Goal: Task Accomplishment & Management: Manage account settings

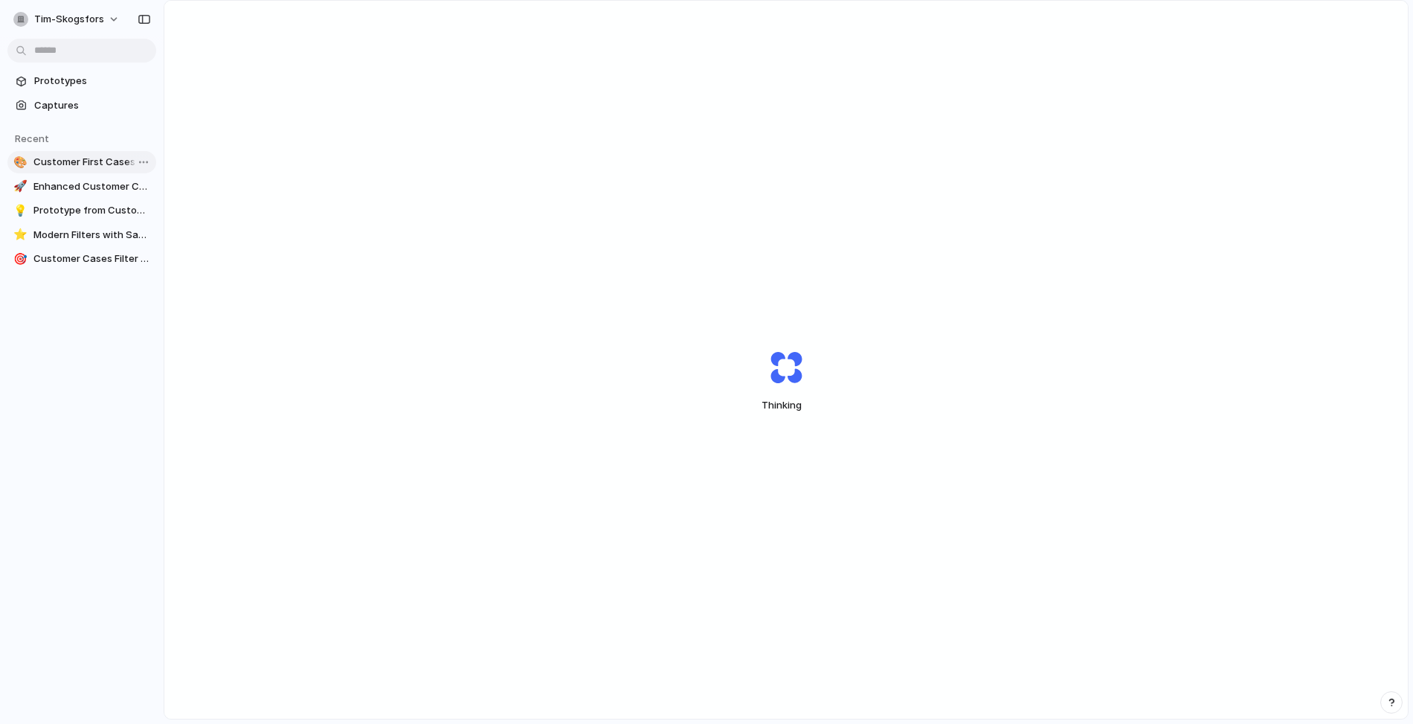
click at [85, 170] on link "🎨 Customer First Cases Dashboard" at bounding box center [81, 162] width 149 height 22
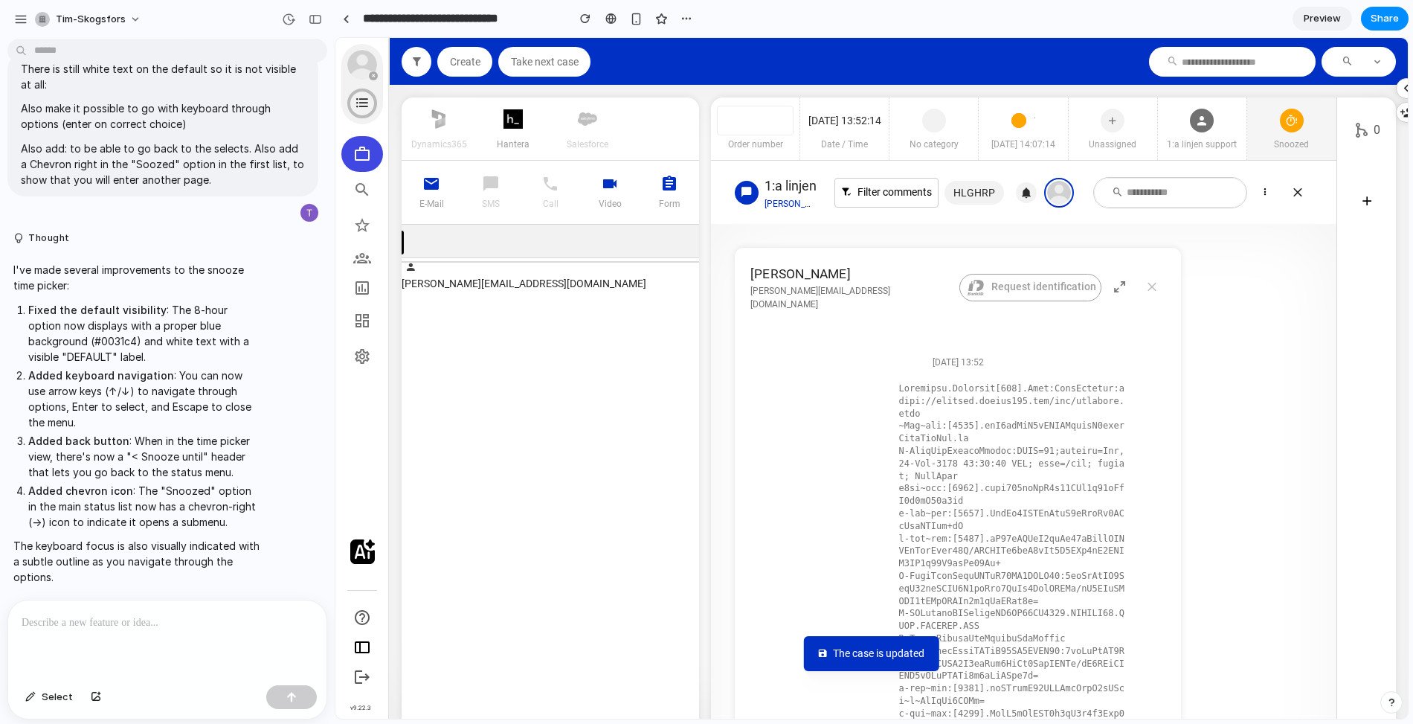
click at [1268, 152] on div "Snoozed" at bounding box center [1291, 149] width 89 height 22
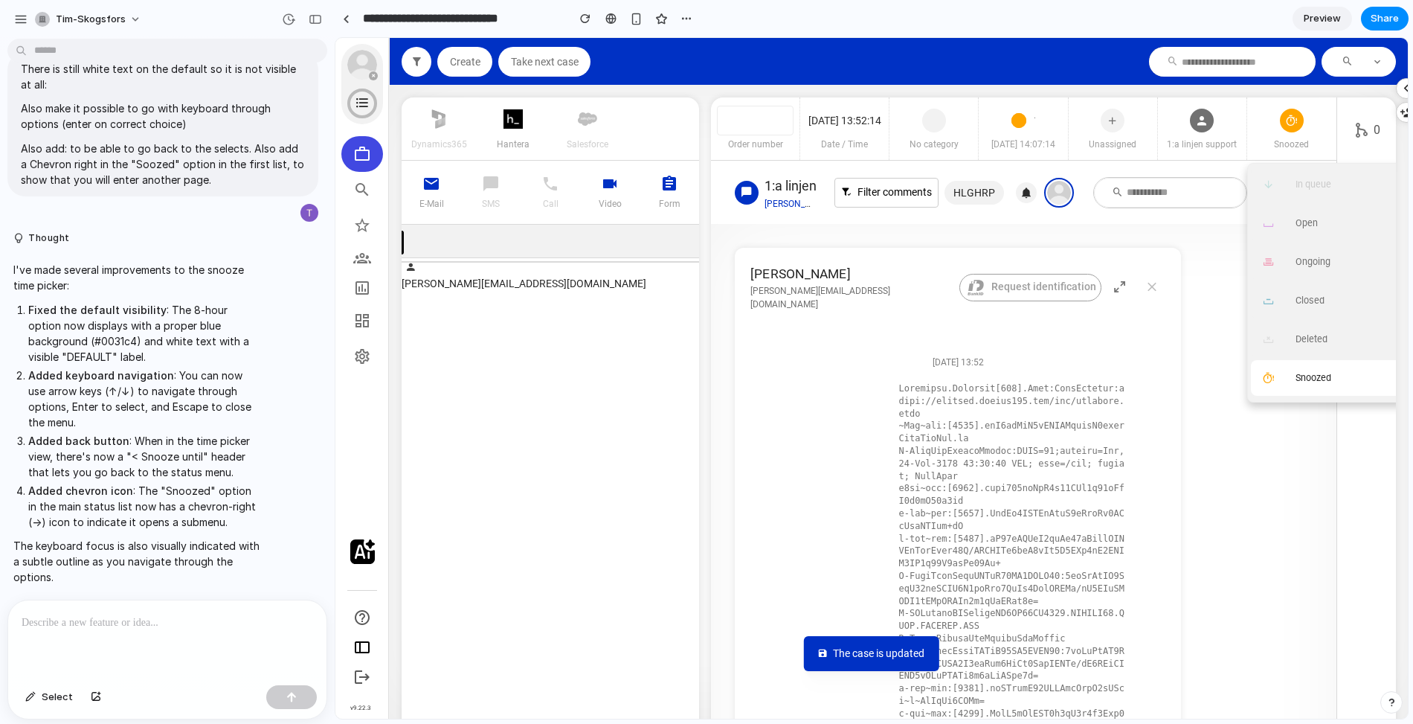
click at [1290, 373] on button "Snoozed" at bounding box center [1336, 378] width 171 height 36
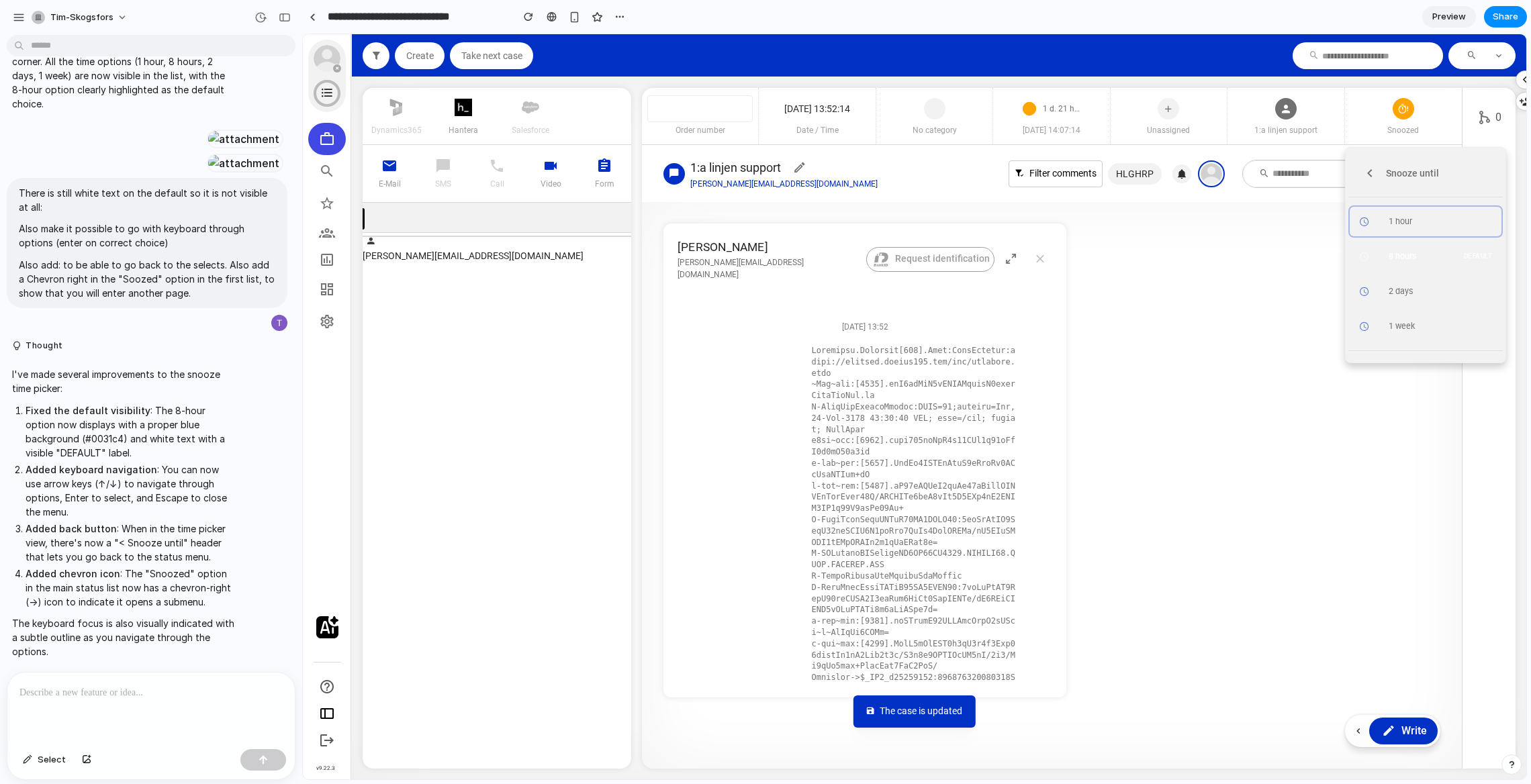
scroll to position [2943, 0]
click at [1275, 173] on icon at bounding box center [1369, 173] width 16 height 25
click at [1275, 346] on div "Snoozed" at bounding box center [1443, 341] width 108 height 20
click at [1275, 174] on icon at bounding box center [1369, 173] width 16 height 25
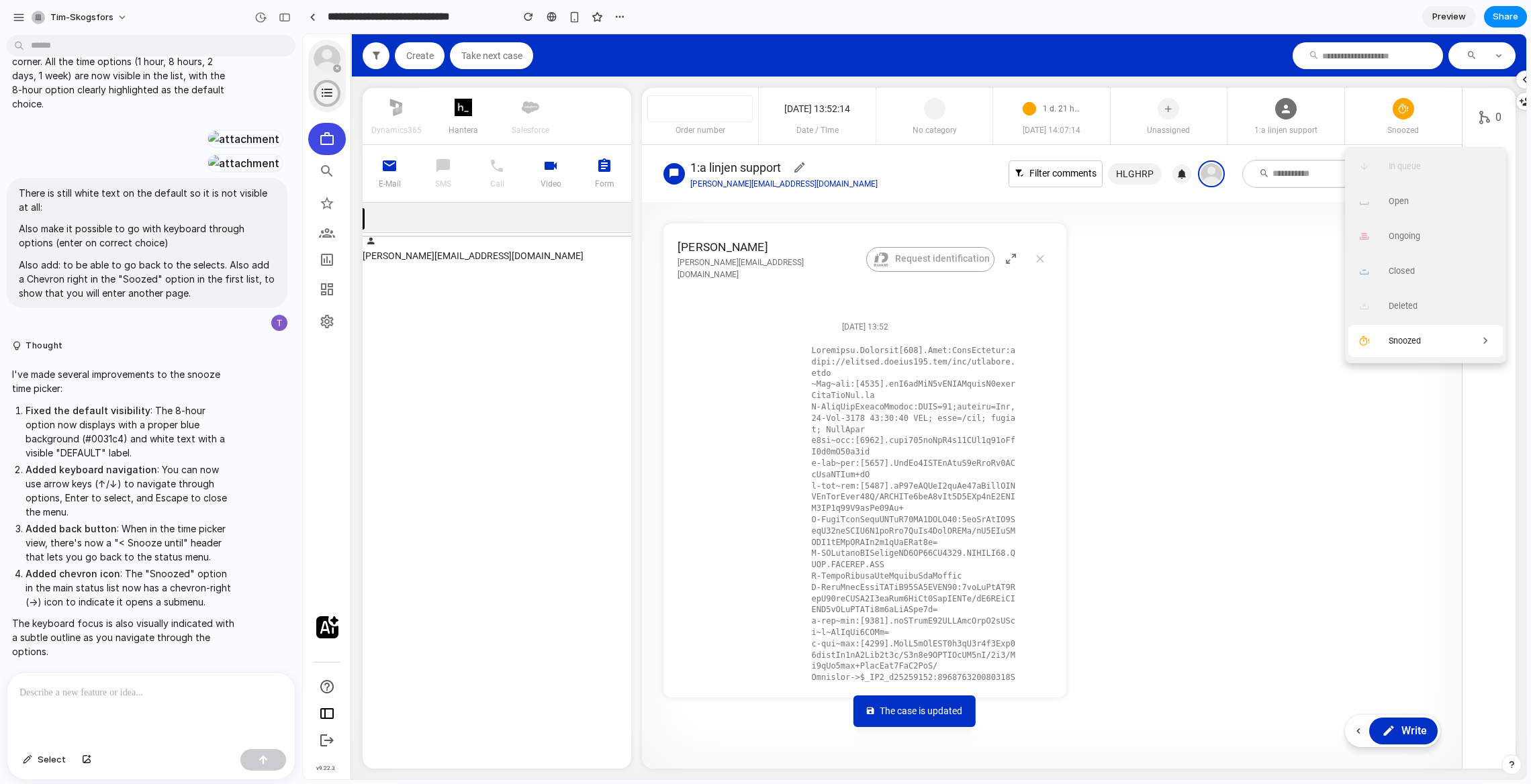
click at [1275, 356] on button "Snoozed" at bounding box center [1424, 341] width 154 height 32
click at [145, 652] on div at bounding box center [151, 707] width 287 height 71
click at [60, 652] on p "**********" at bounding box center [152, 693] width 264 height 16
click at [169, 652] on p "**********" at bounding box center [152, 693] width 264 height 16
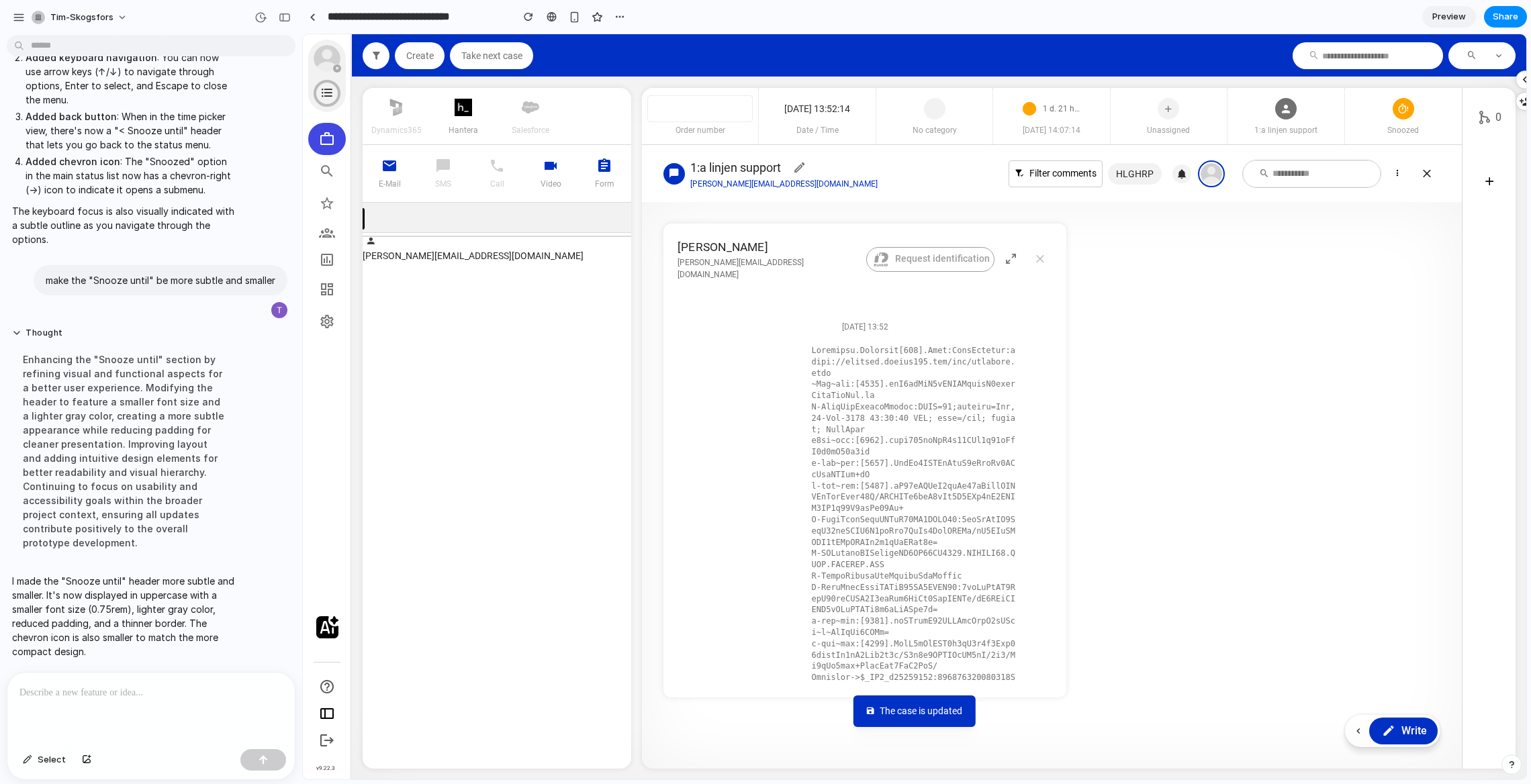
scroll to position [3341, 0]
click at [1275, 137] on div "Snoozed" at bounding box center [1403, 134] width 116 height 20
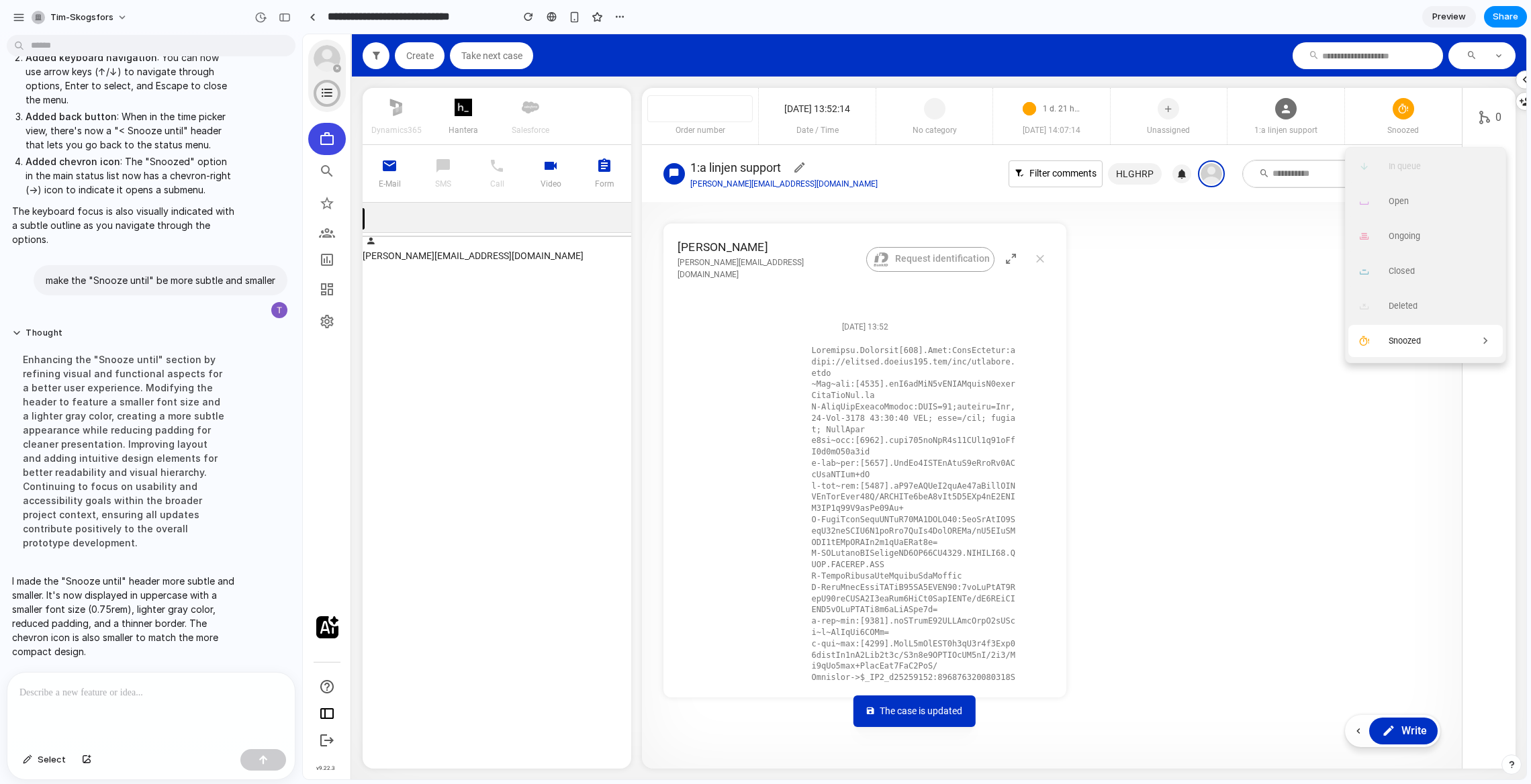
click at [1275, 334] on div "Snoozed" at bounding box center [1443, 341] width 108 height 20
click at [140, 652] on div at bounding box center [151, 707] width 287 height 71
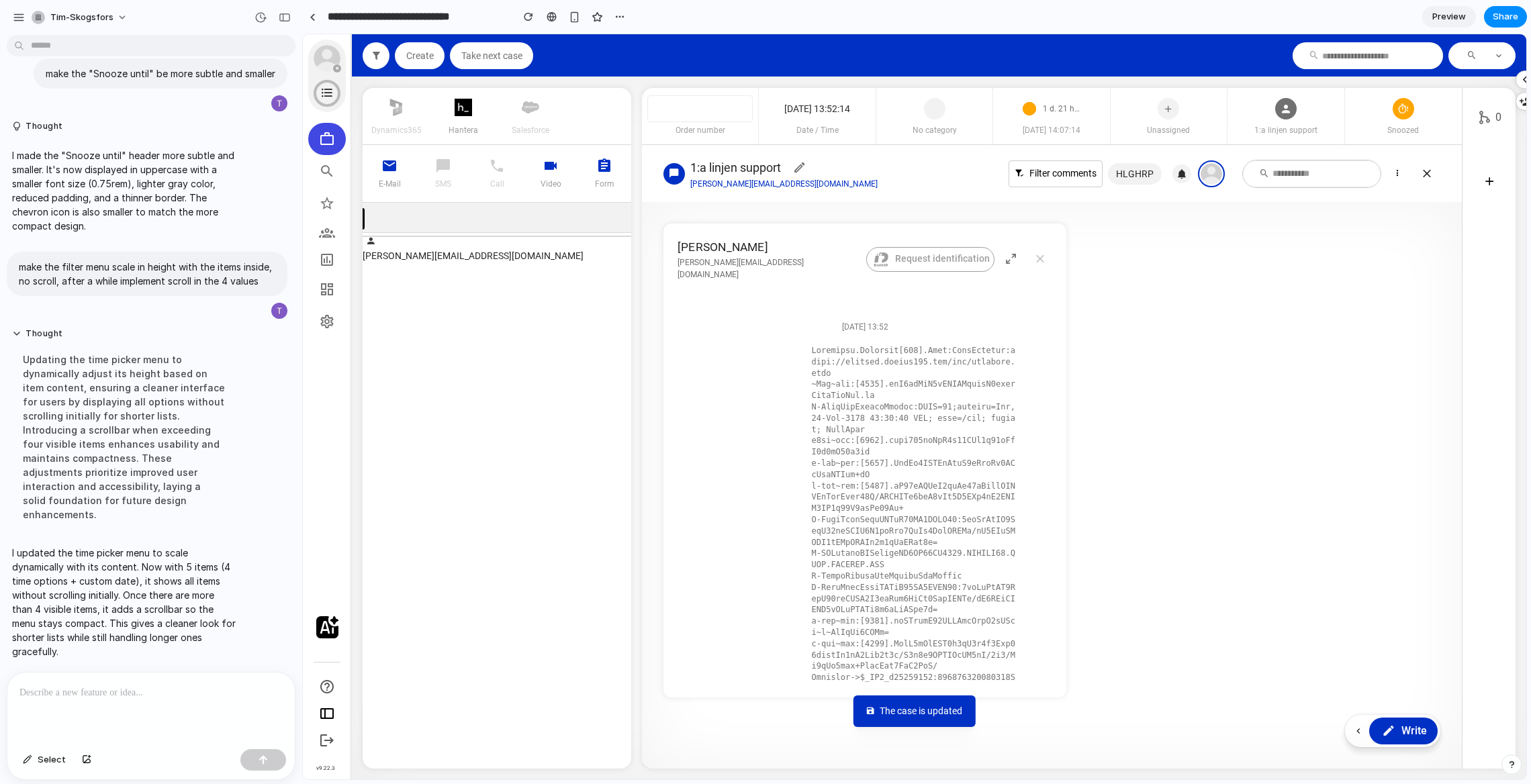
scroll to position [3548, 0]
click at [1275, 130] on span "Snoozed" at bounding box center [1403, 130] width 116 height 12
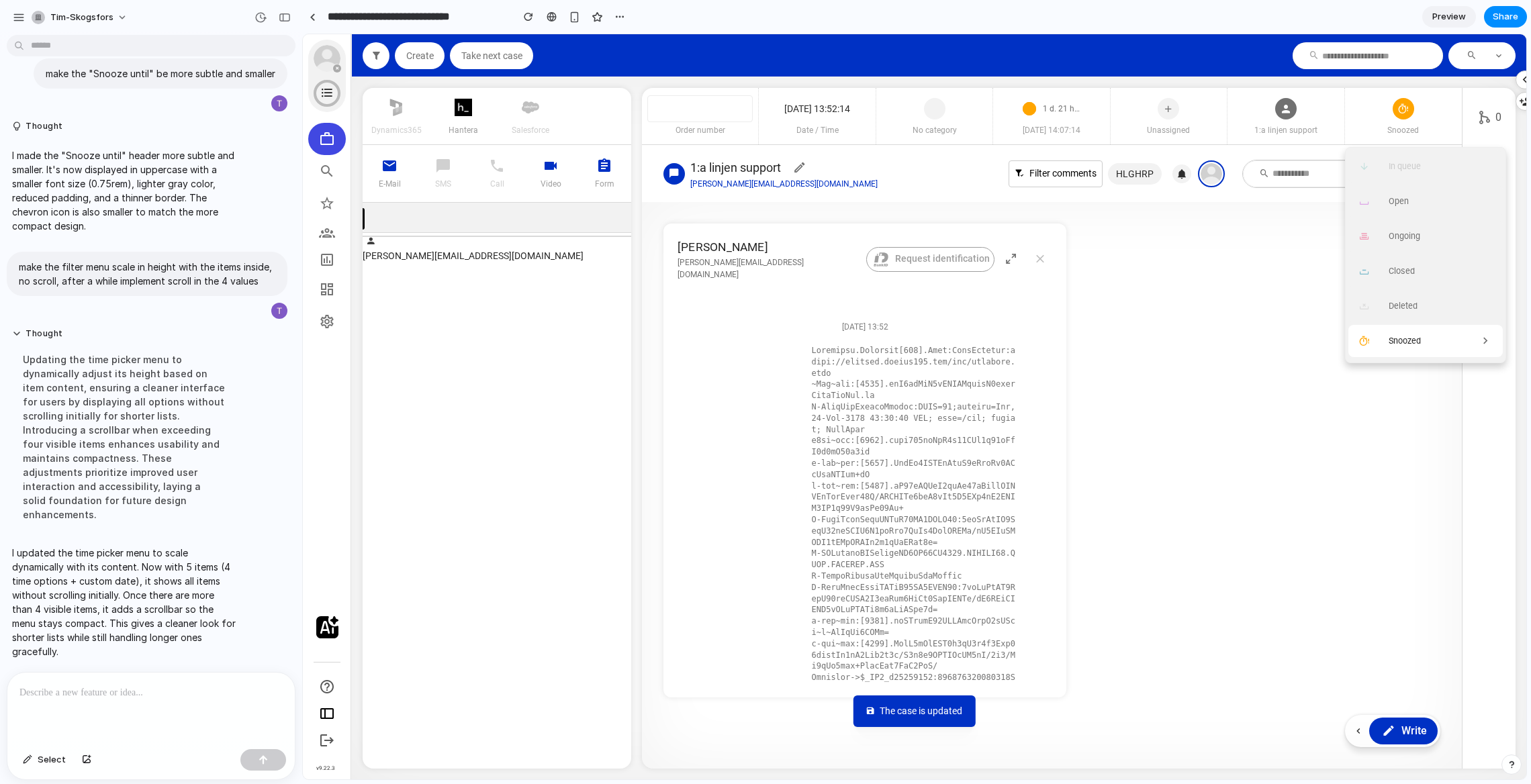
click at [1275, 337] on span "Snoozed" at bounding box center [1405, 340] width 32 height 10
click at [50, 652] on span "Select" at bounding box center [51, 759] width 28 height 14
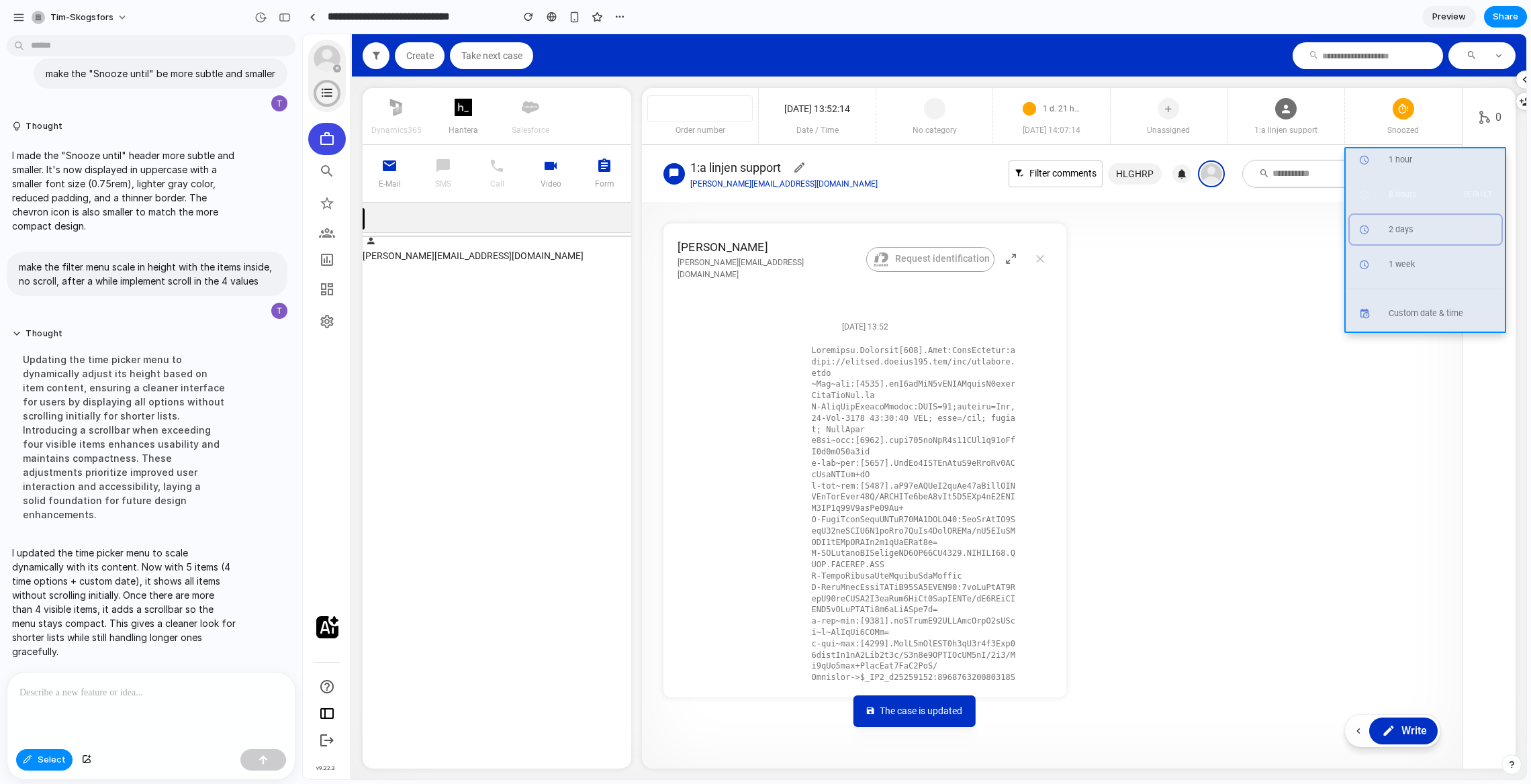
click at [1275, 182] on div at bounding box center [914, 406] width 1222 height 744
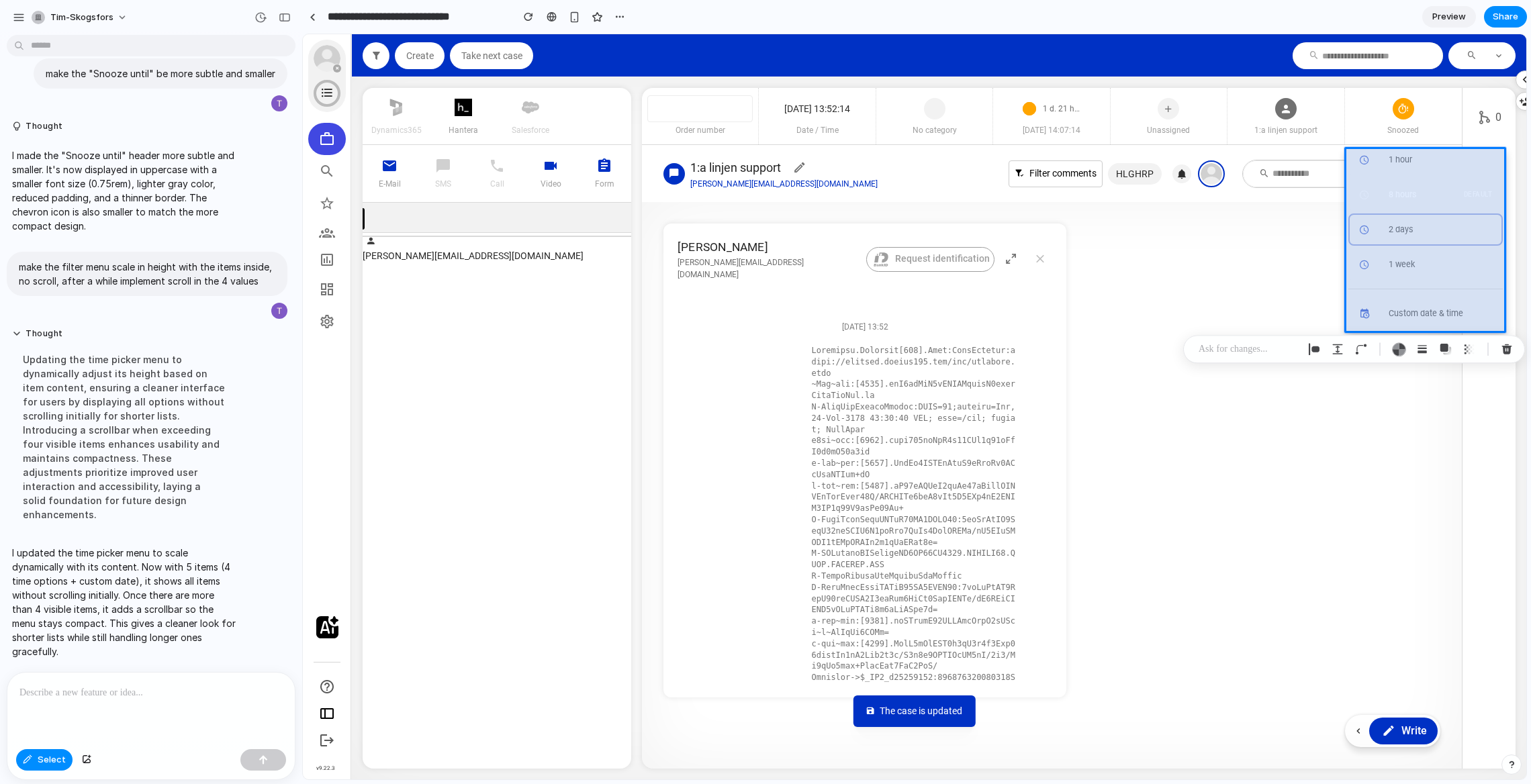
click at [1258, 351] on p at bounding box center [1248, 349] width 99 height 16
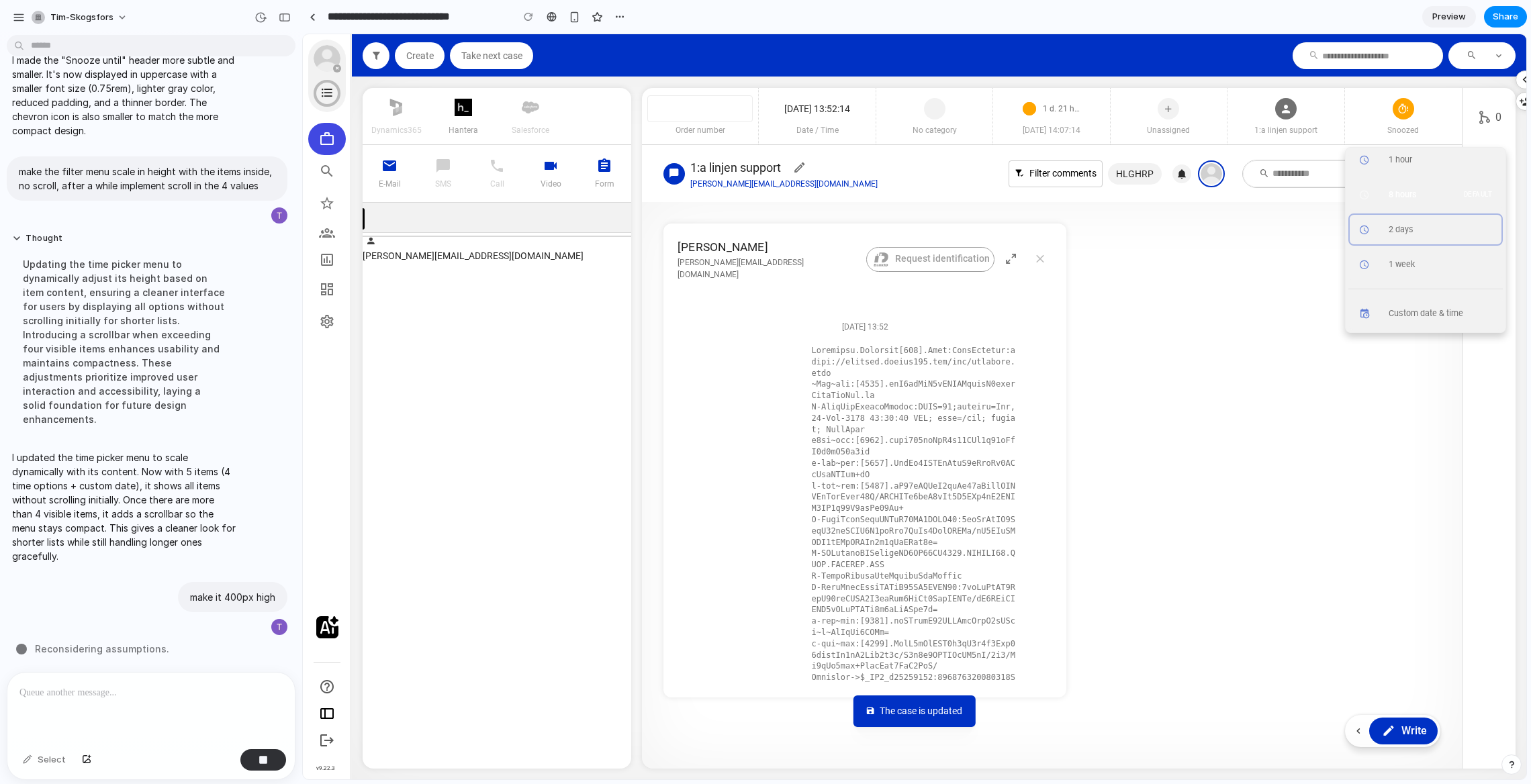
click at [1275, 5] on section "**********" at bounding box center [914, 16] width 1224 height 33
click at [1275, 12] on span "Share" at bounding box center [1505, 16] width 25 height 14
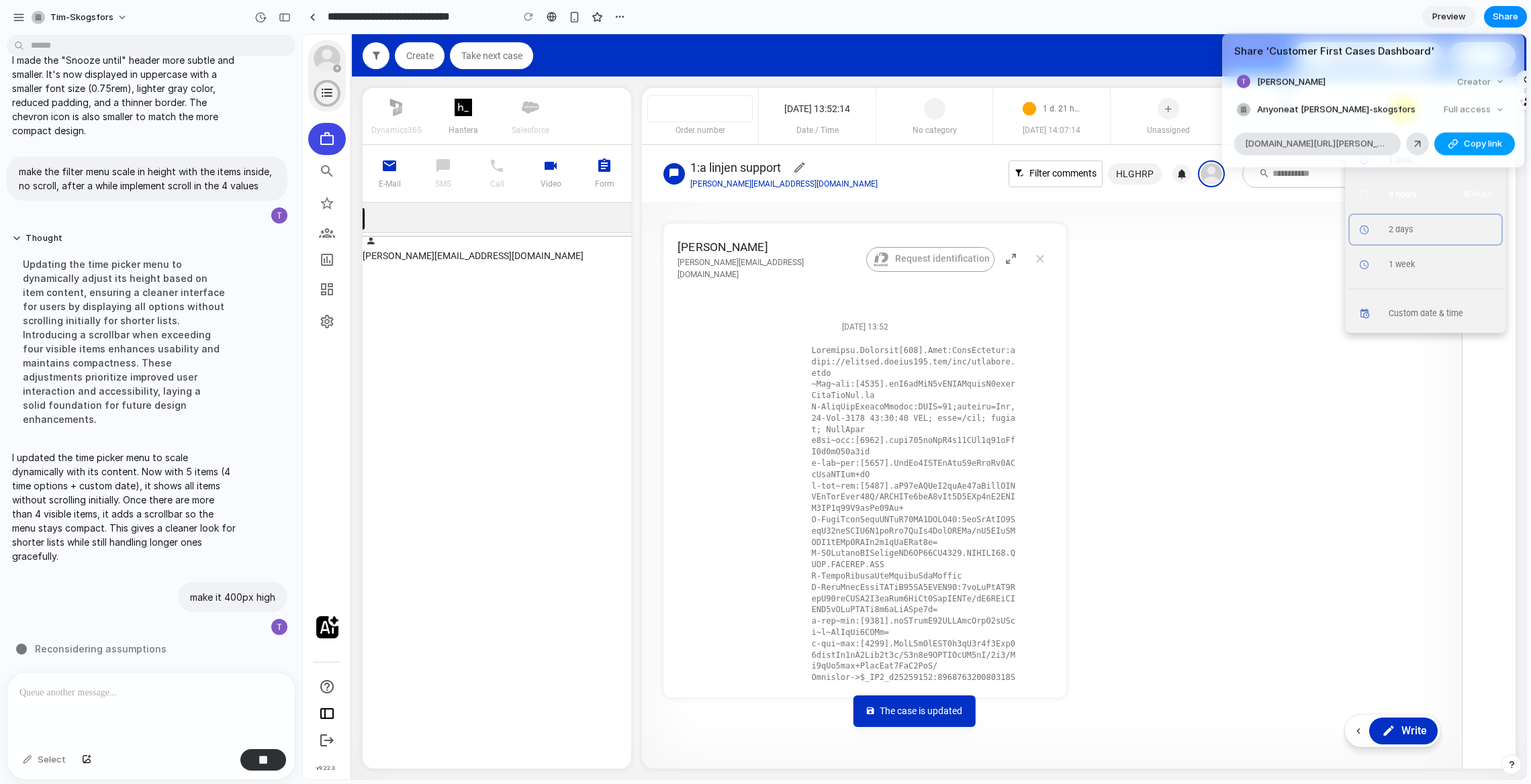
click at [1275, 147] on button "Copy link" at bounding box center [1473, 143] width 80 height 23
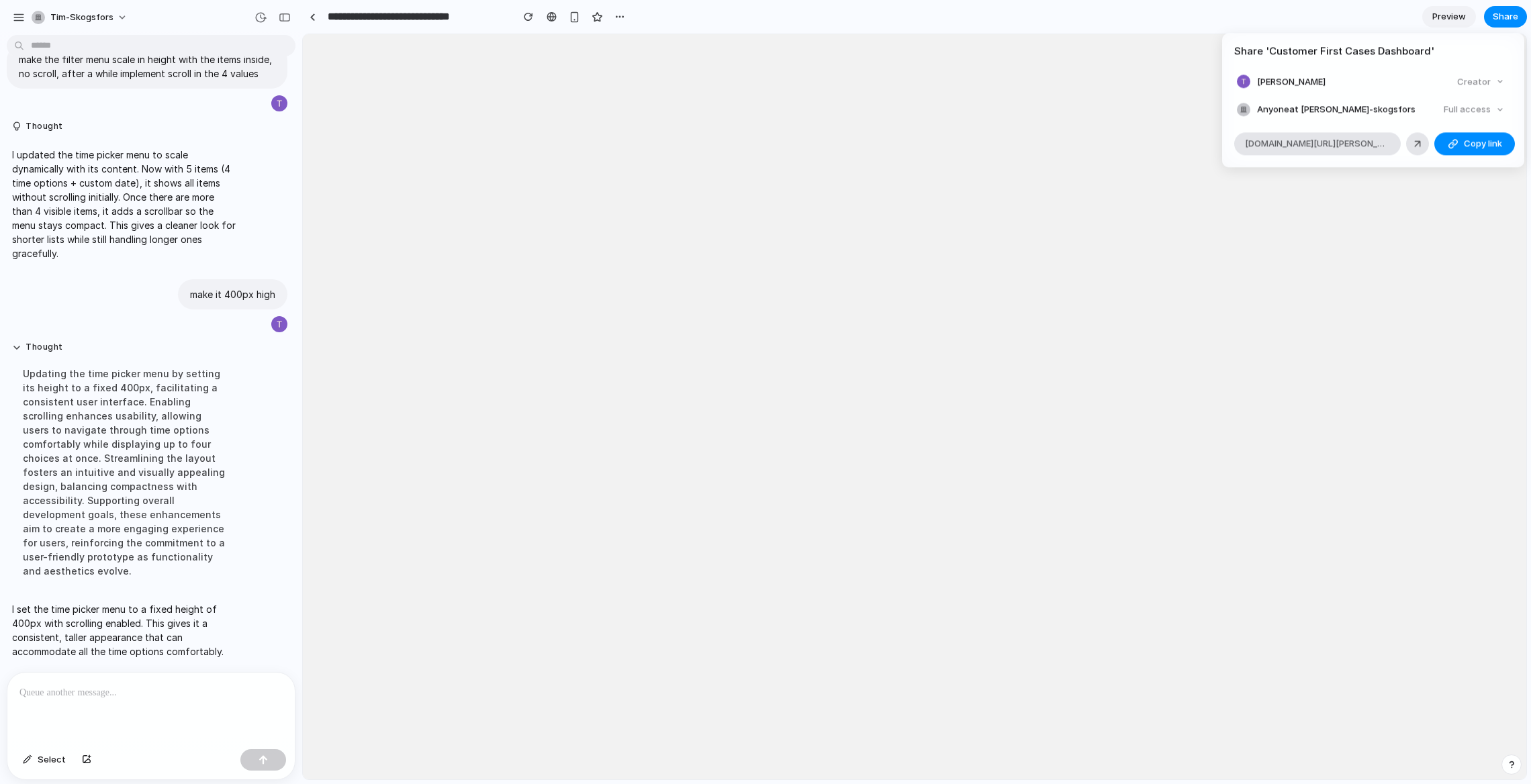
scroll to position [0, 0]
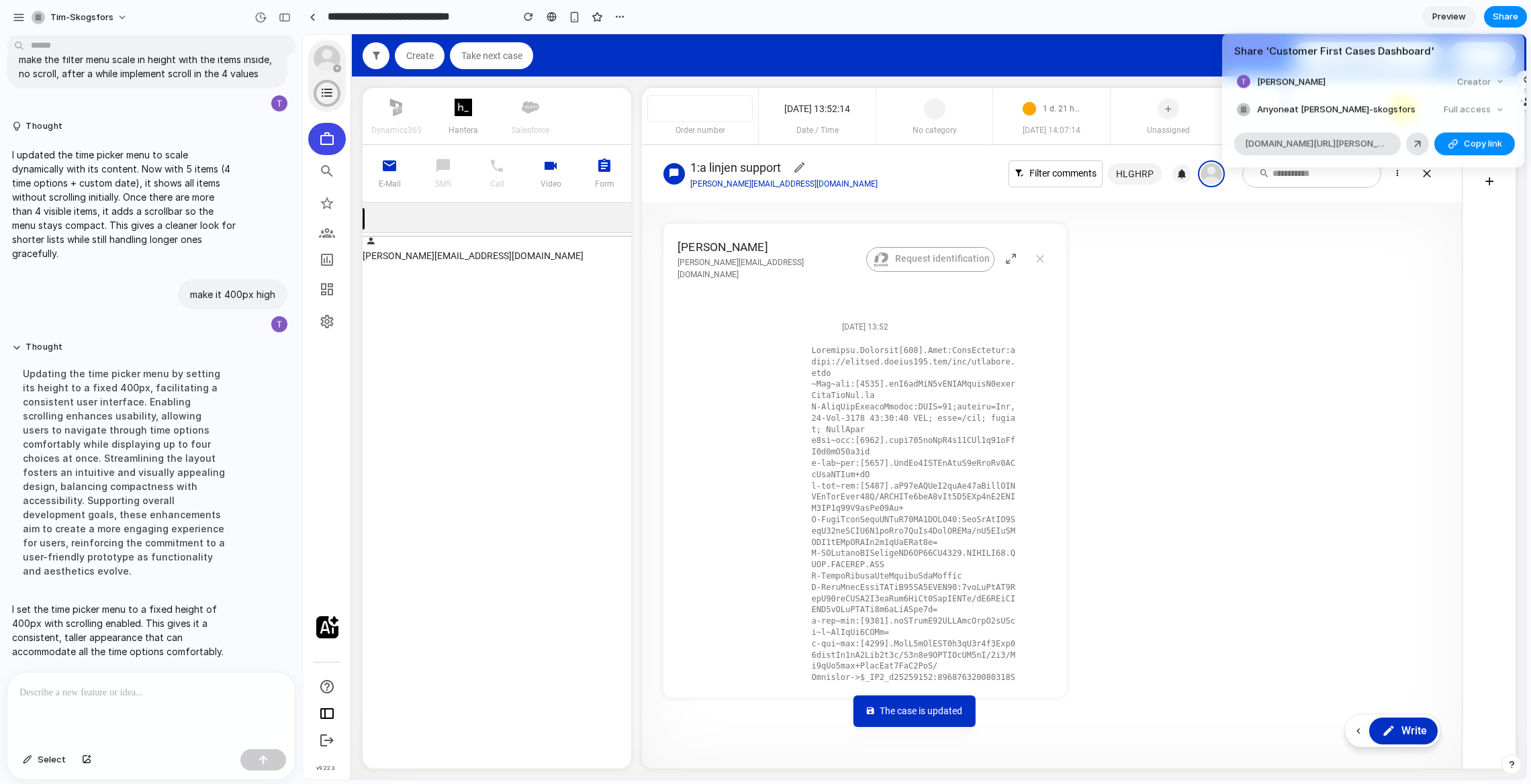
click at [1275, 318] on div "Share ' Customer First Cases Dashboard ' [PERSON_NAME] Creator Anyone at [PERSO…" at bounding box center [766, 392] width 1531 height 784
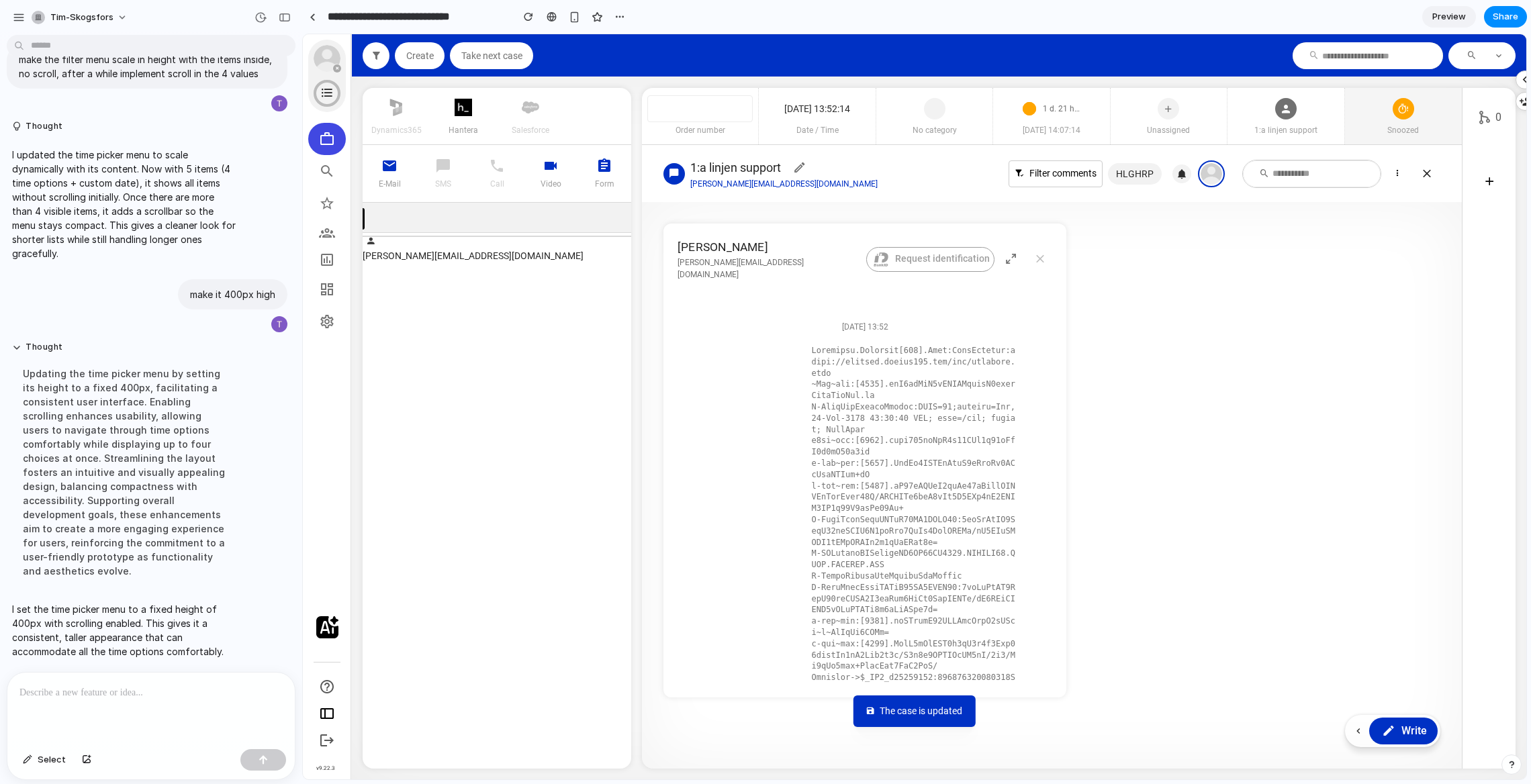
click at [1275, 119] on div at bounding box center [1403, 106] width 22 height 36
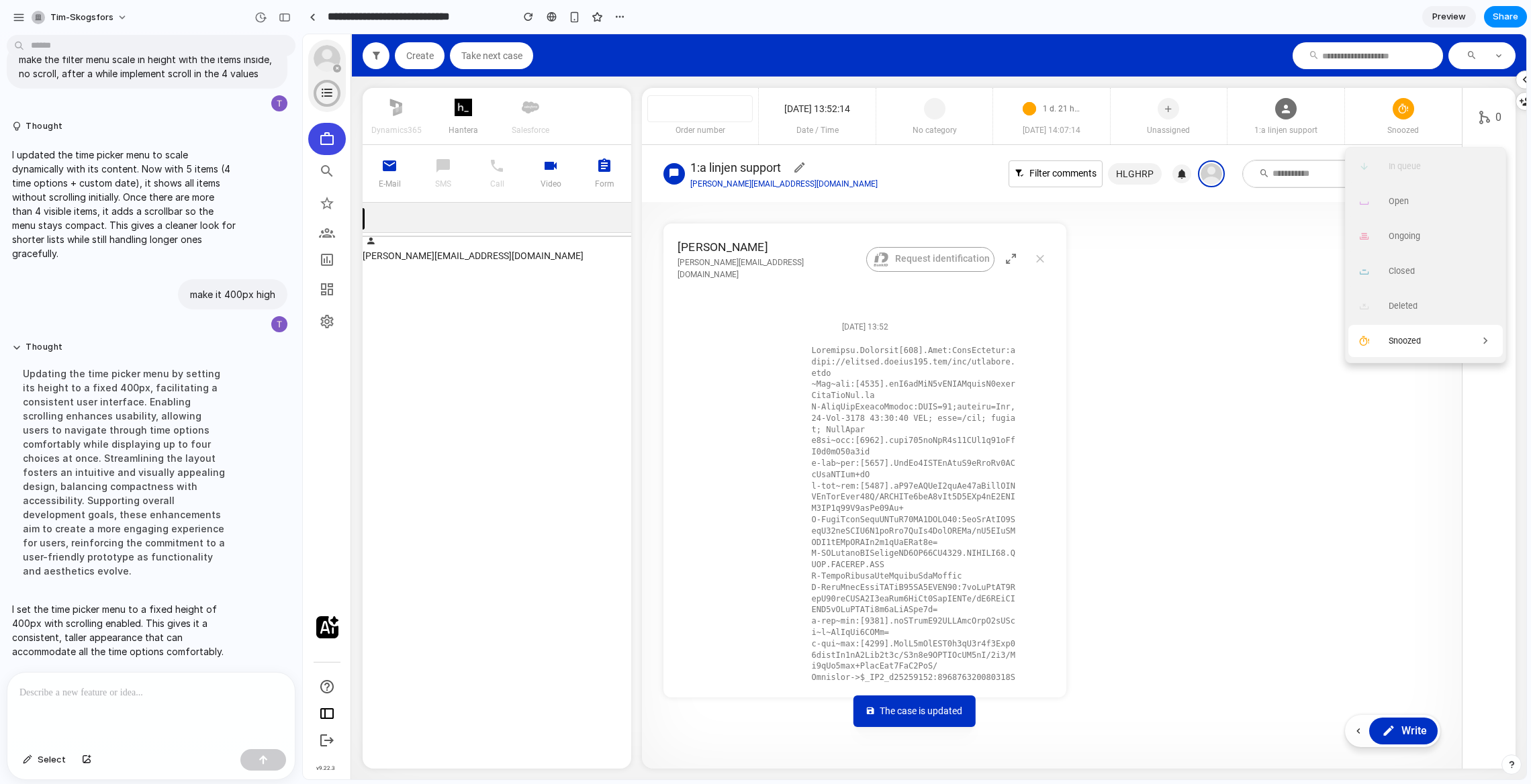
click at [1275, 338] on span "Snoozed" at bounding box center [1405, 340] width 32 height 10
click at [137, 652] on p at bounding box center [152, 693] width 264 height 16
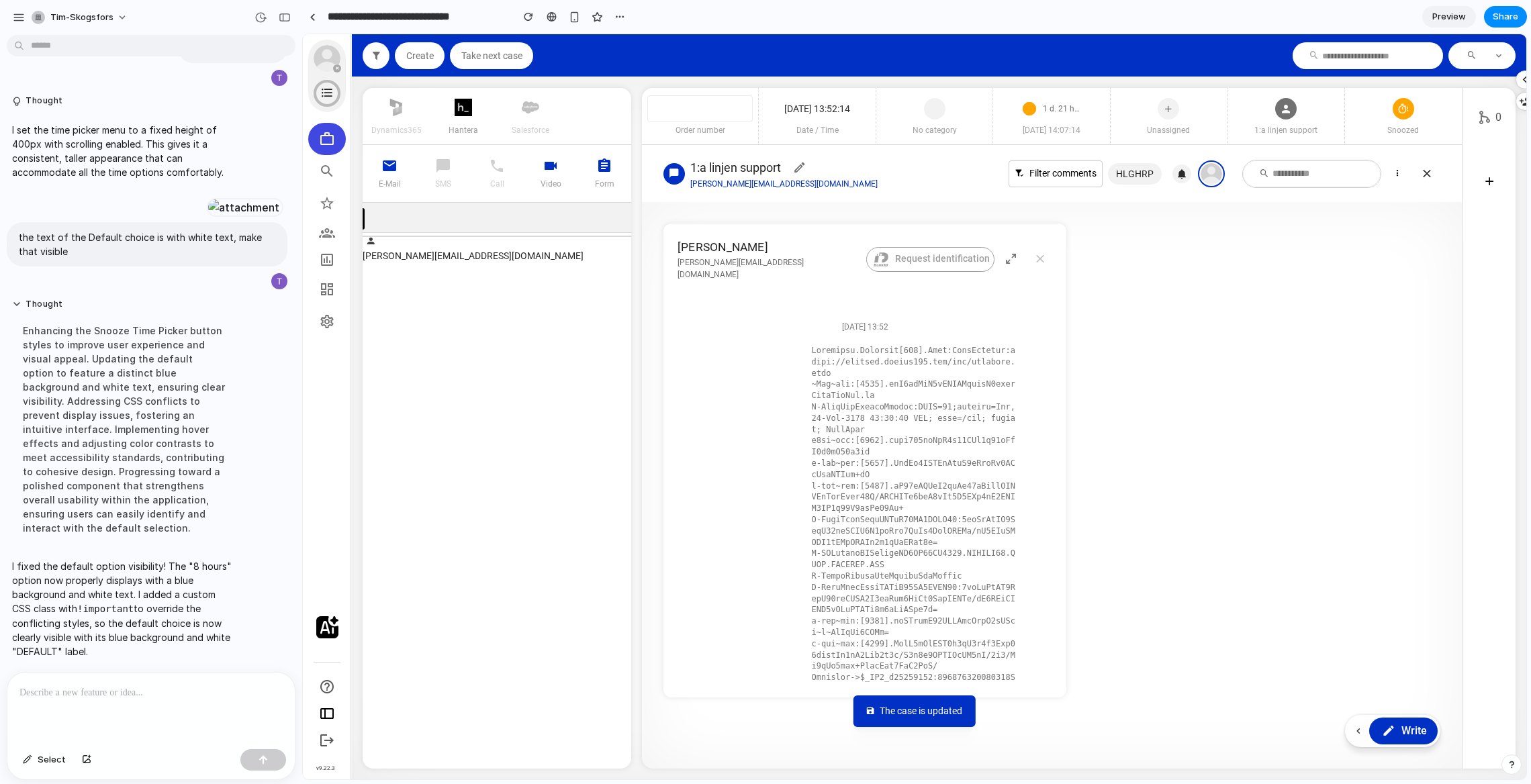
scroll to position [4041, 0]
click at [1275, 130] on span "Snoozed" at bounding box center [1403, 130] width 116 height 12
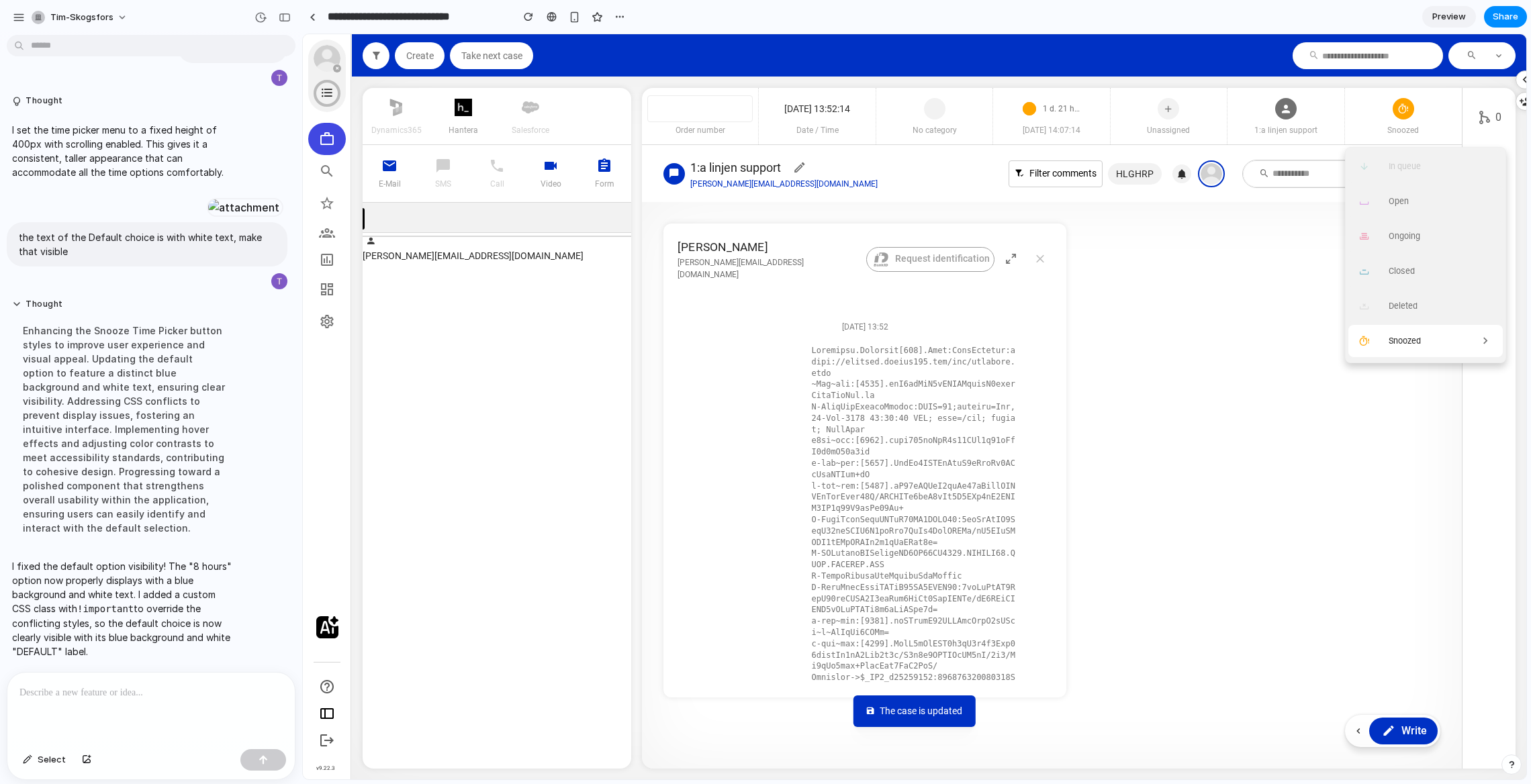
click at [1275, 342] on div "Snoozed" at bounding box center [1443, 341] width 108 height 20
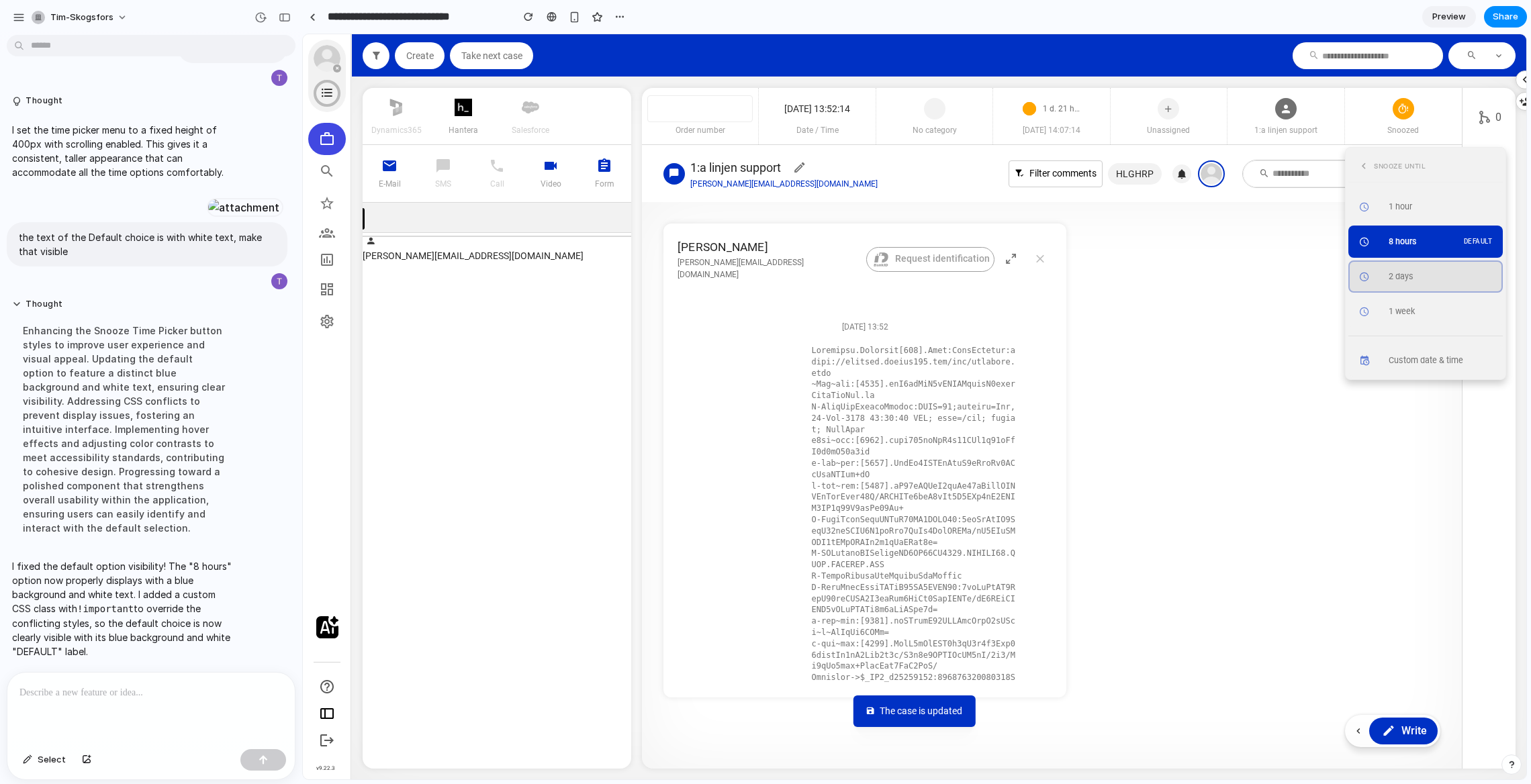
click at [1275, 280] on div "2 days" at bounding box center [1443, 277] width 108 height 13
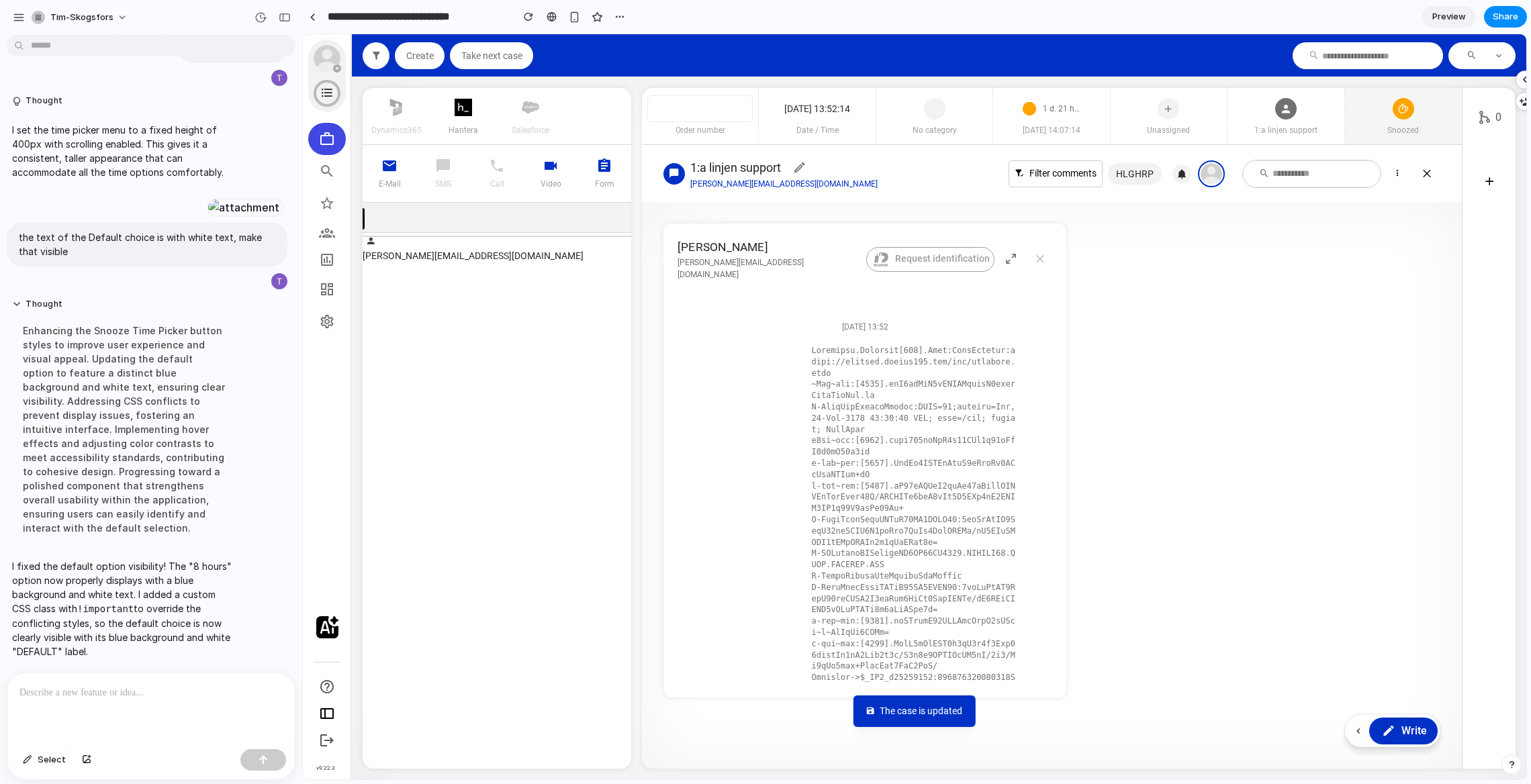
click at [1275, 100] on div at bounding box center [1403, 109] width 22 height 22
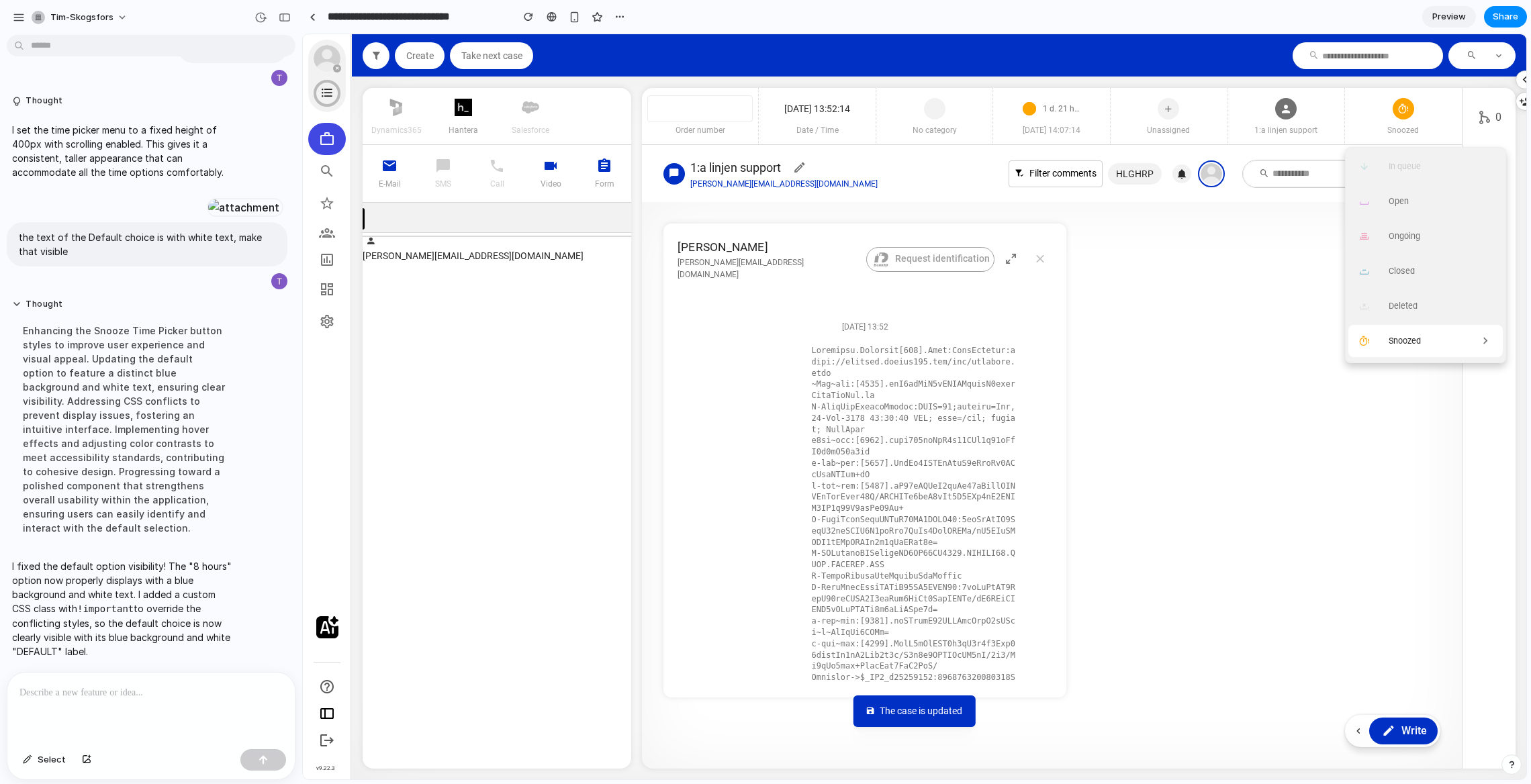
click at [1275, 339] on icon at bounding box center [1485, 341] width 14 height 20
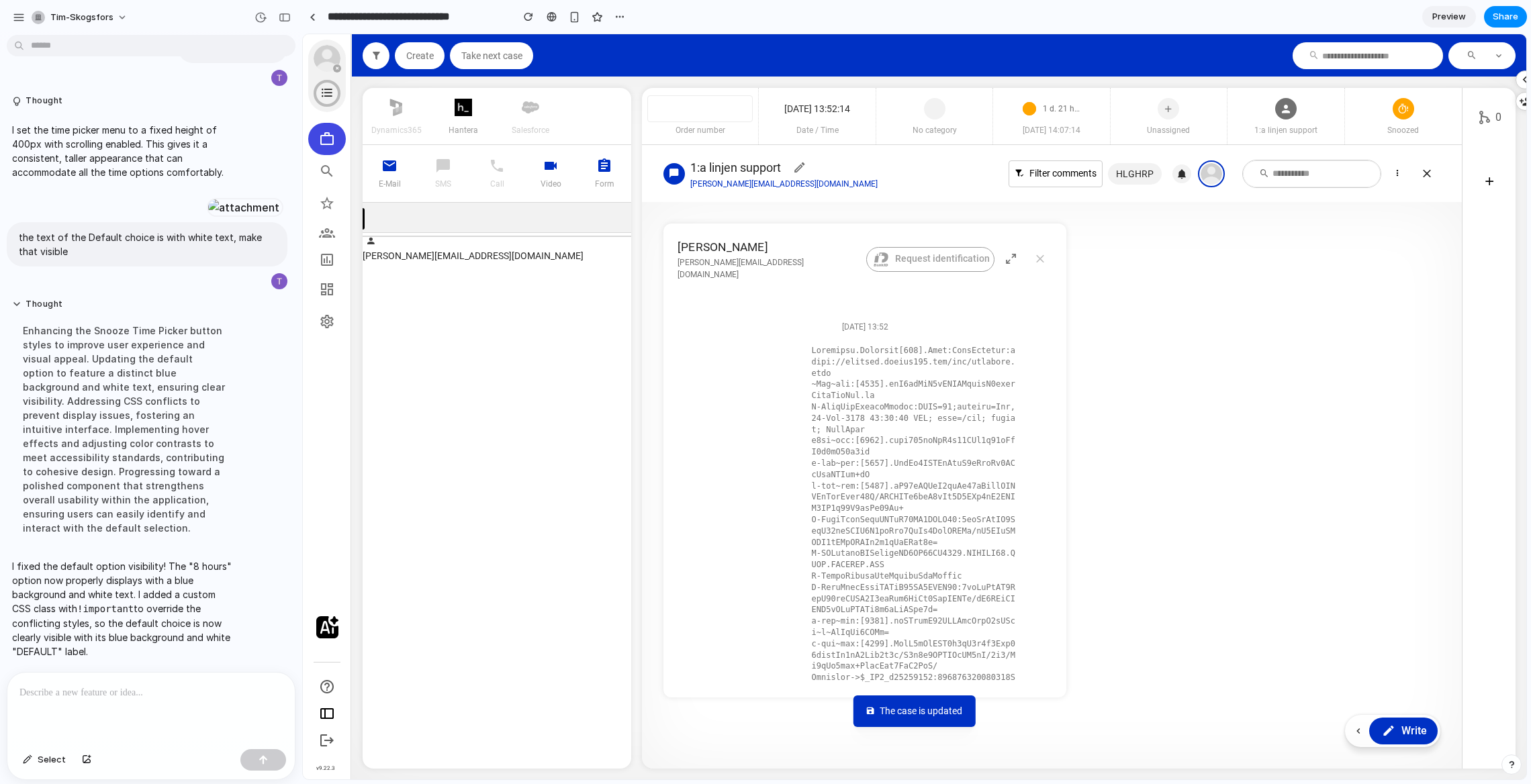
click at [1269, 264] on article "[PERSON_NAME] [PERSON_NAME][EMAIL_ADDRESS][DOMAIN_NAME] Request identification …" at bounding box center [1052, 460] width 776 height 474
click at [1275, 121] on div at bounding box center [1403, 106] width 22 height 36
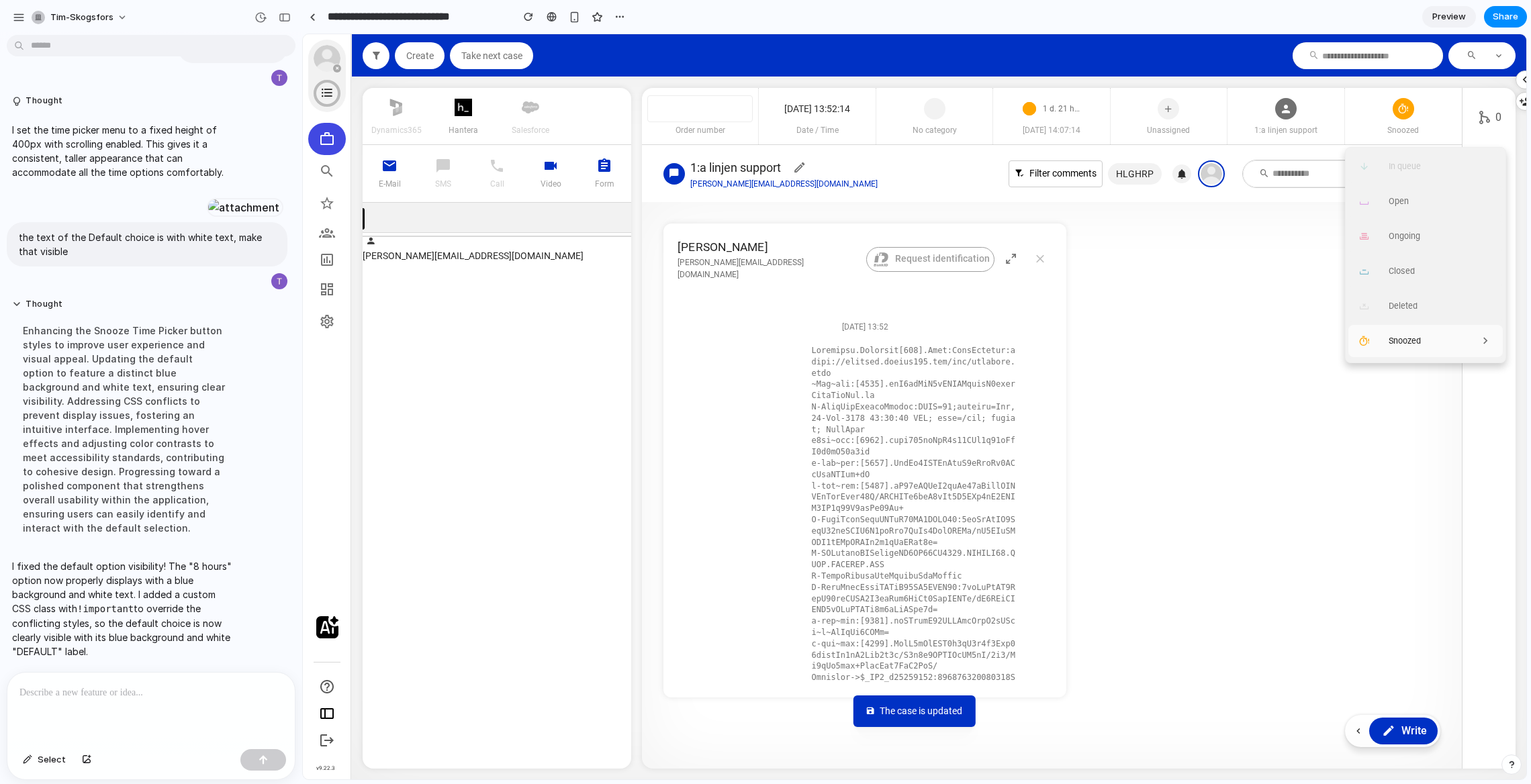
click at [1269, 78] on section "dynamics365 hantera salesforce E-mail SMS Call Video Form [PERSON_NAME][EMAIL_A…" at bounding box center [939, 429] width 1174 height 702
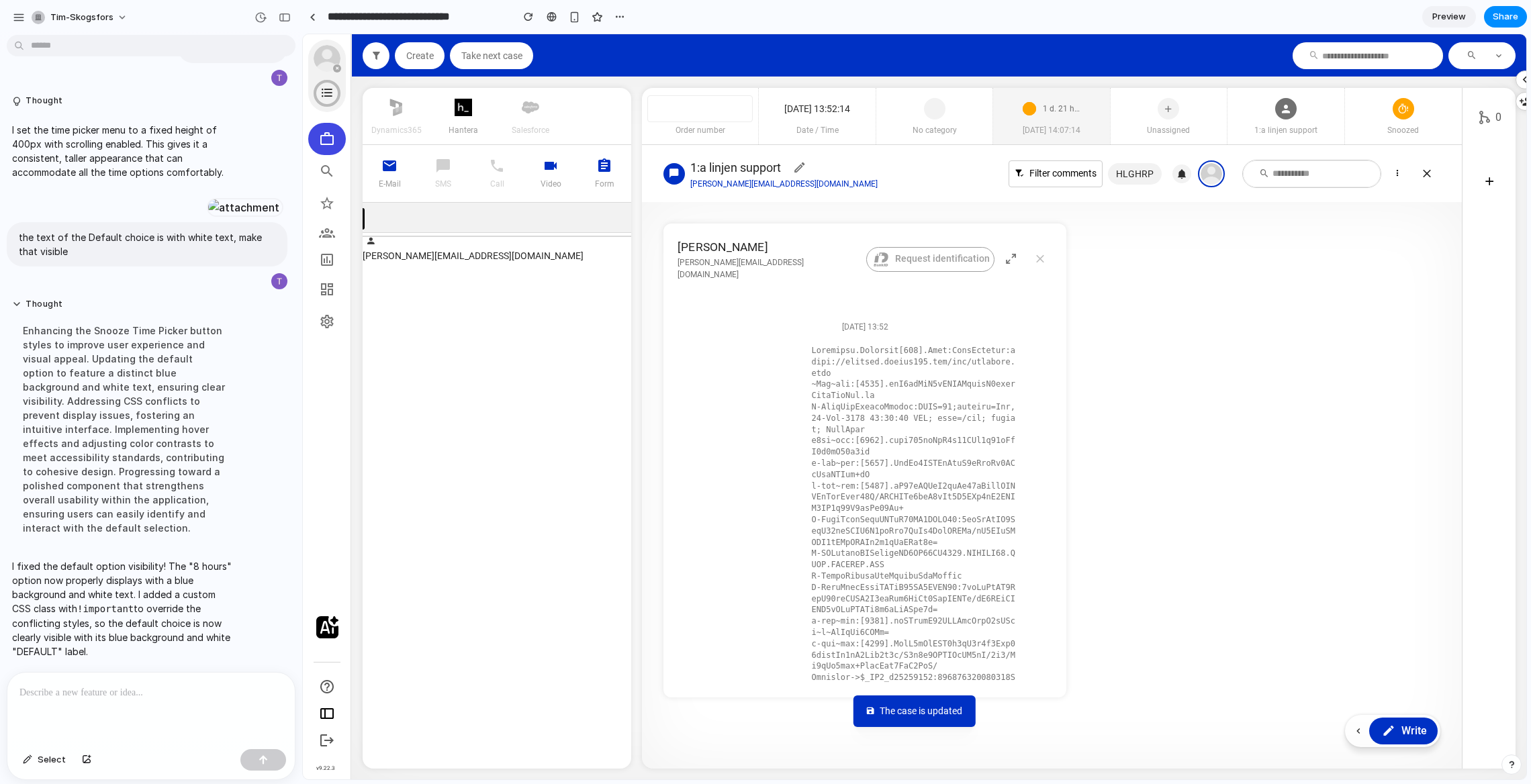
click at [1081, 129] on span "[DATE] 14:07:14" at bounding box center [1051, 130] width 116 height 12
click at [1046, 115] on div "1 d. 21 h. (snoozed)" at bounding box center [1051, 108] width 73 height 30
click at [1275, 128] on span "Snoozed" at bounding box center [1403, 130] width 116 height 12
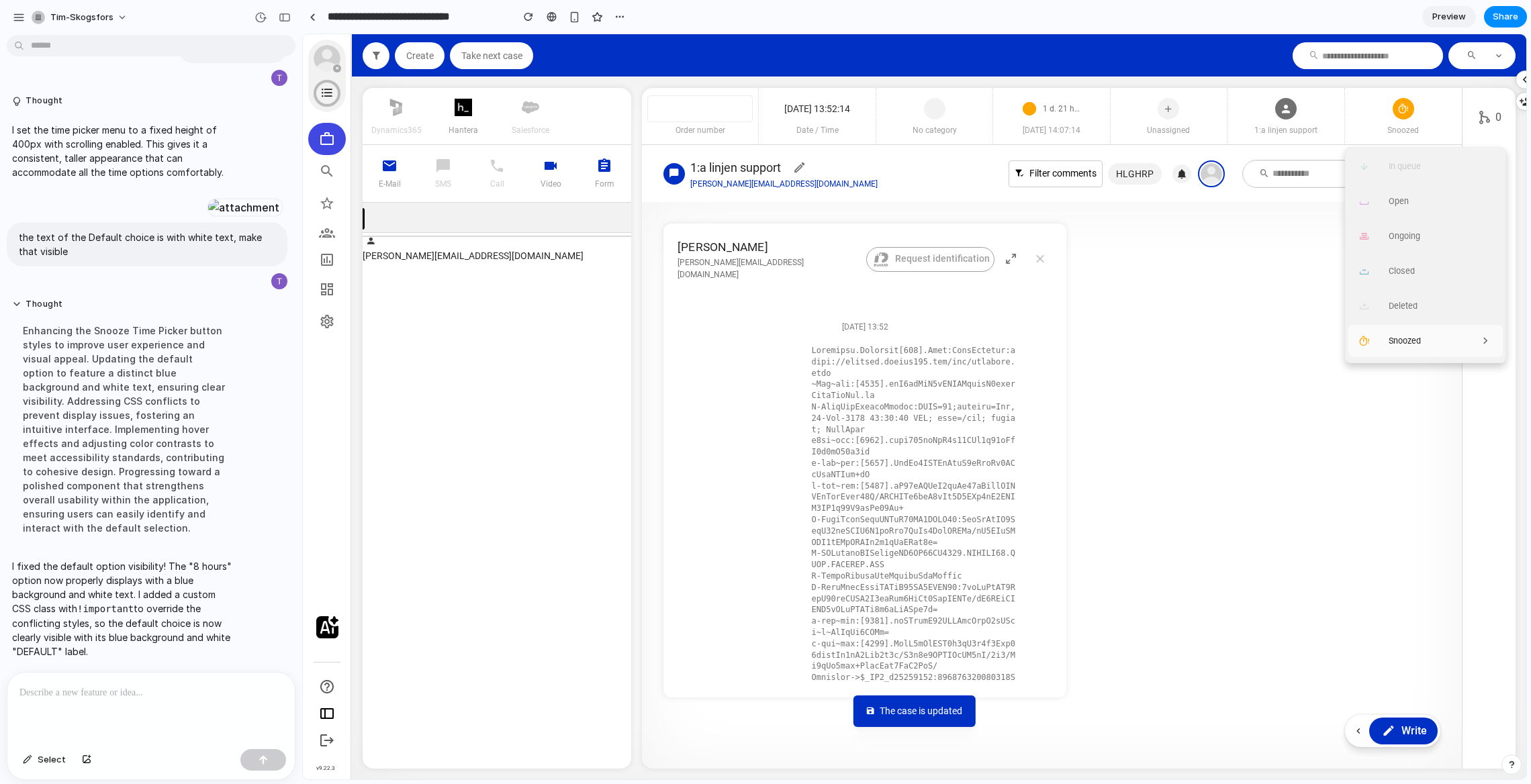
click at [1188, 274] on article "[PERSON_NAME] [PERSON_NAME][EMAIL_ADDRESS][DOMAIN_NAME] Request identification …" at bounding box center [1052, 460] width 776 height 474
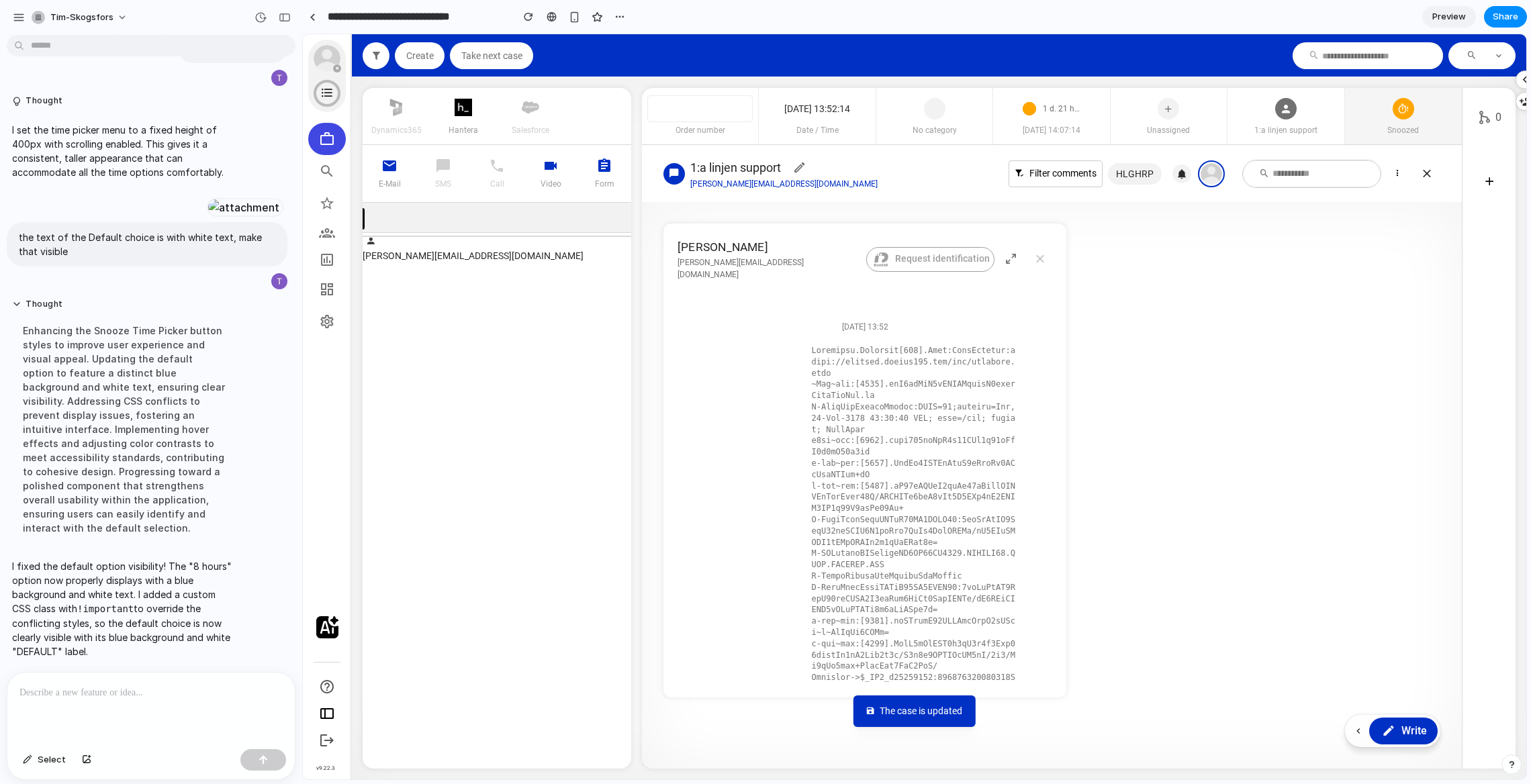
click at [1275, 106] on div "Snoozed" at bounding box center [1403, 115] width 116 height 56
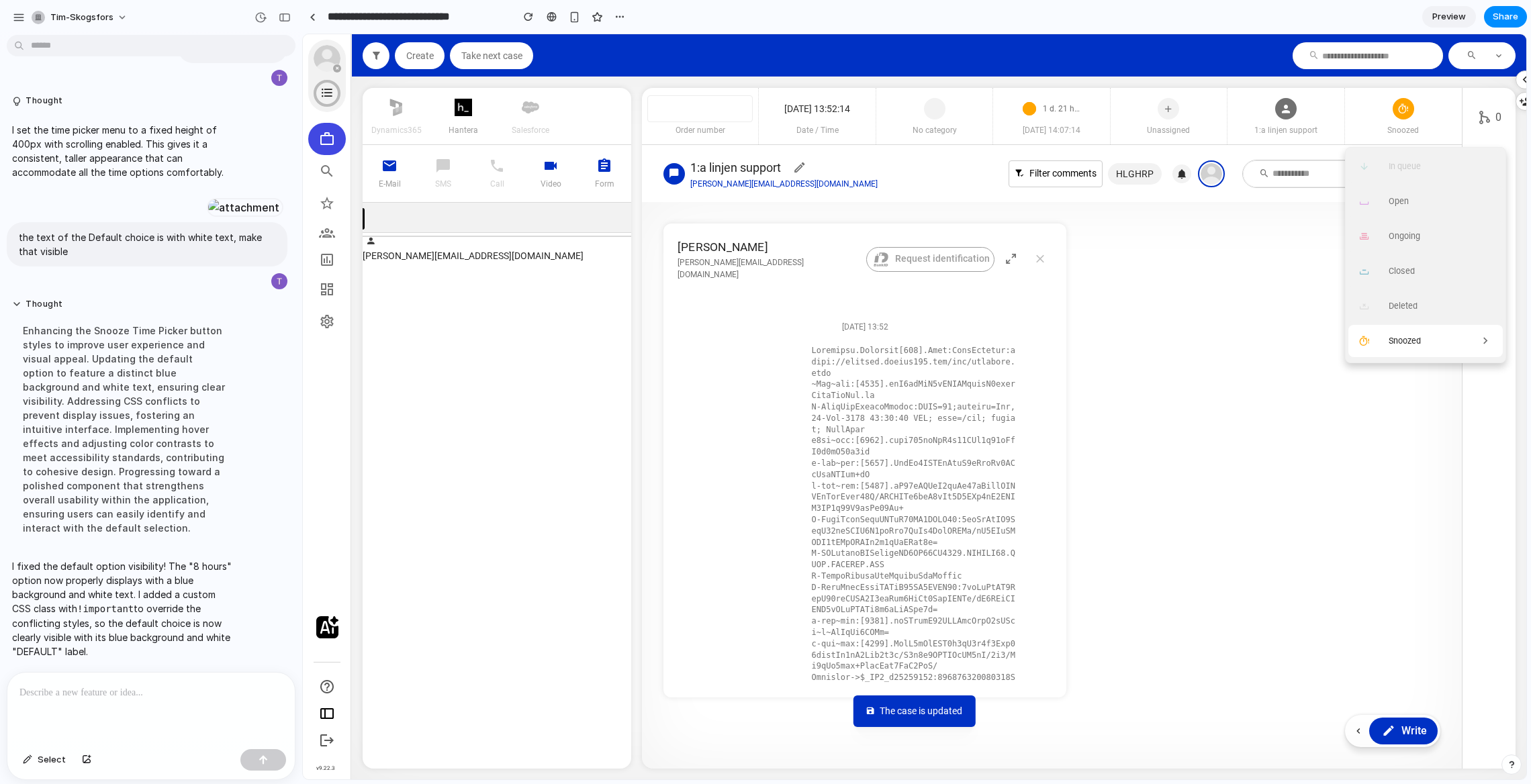
click at [1275, 346] on icon at bounding box center [1485, 341] width 14 height 20
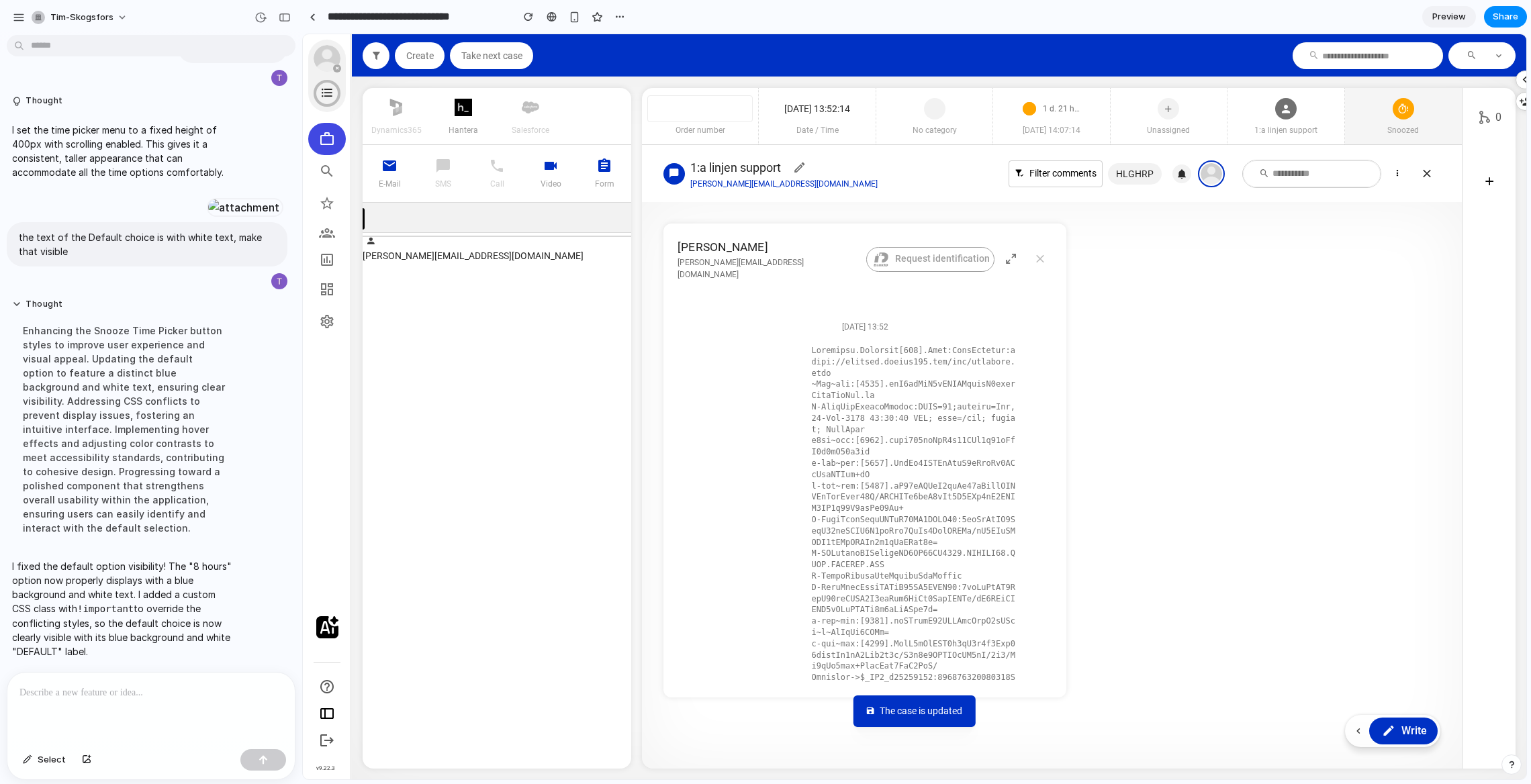
click at [1275, 113] on div "Snoozed" at bounding box center [1403, 115] width 116 height 56
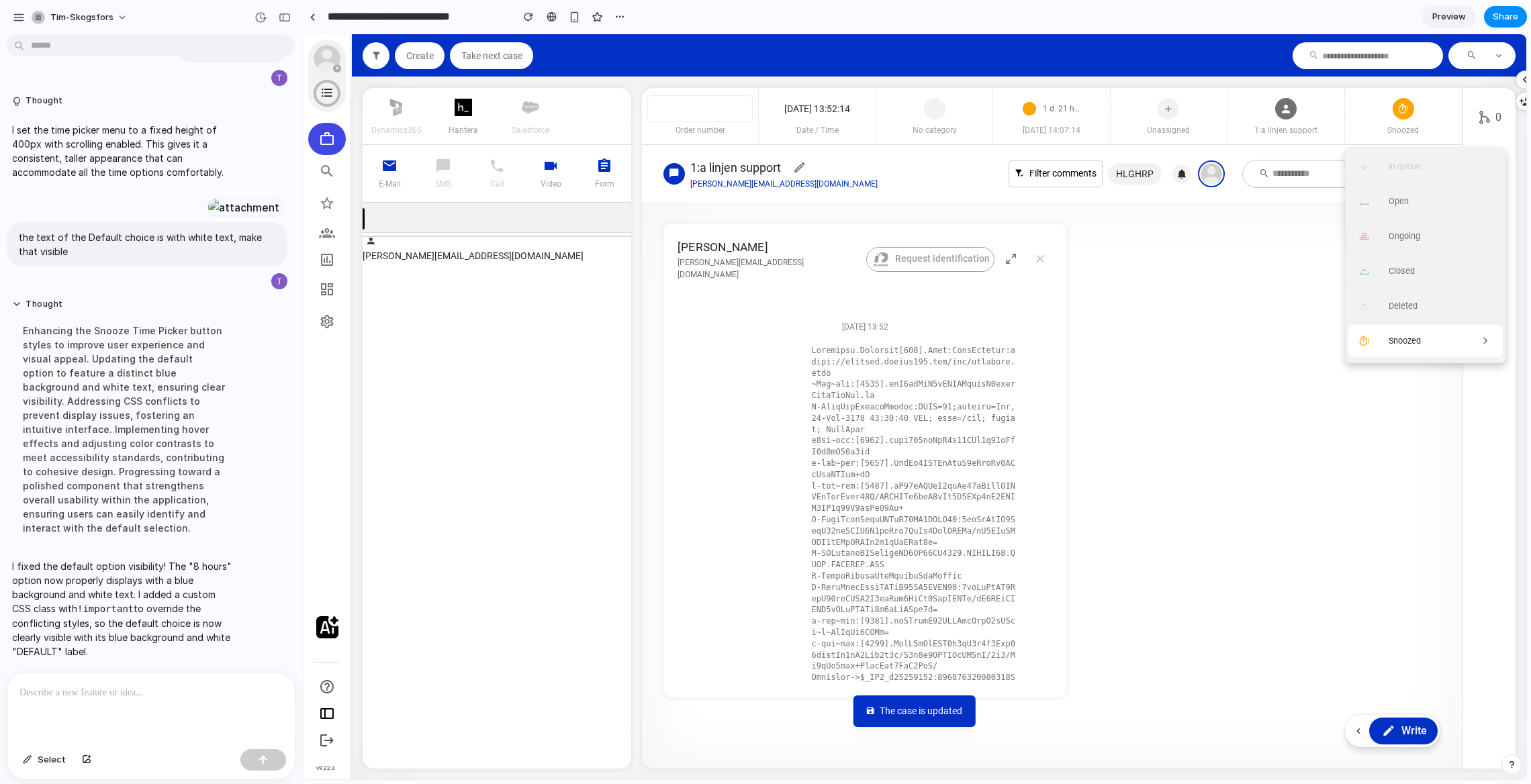
click at [1275, 346] on icon at bounding box center [1485, 341] width 14 height 20
click at [1275, 161] on div "Snooze until" at bounding box center [1448, 167] width 201 height 32
click at [1275, 167] on icon at bounding box center [1363, 166] width 12 height 18
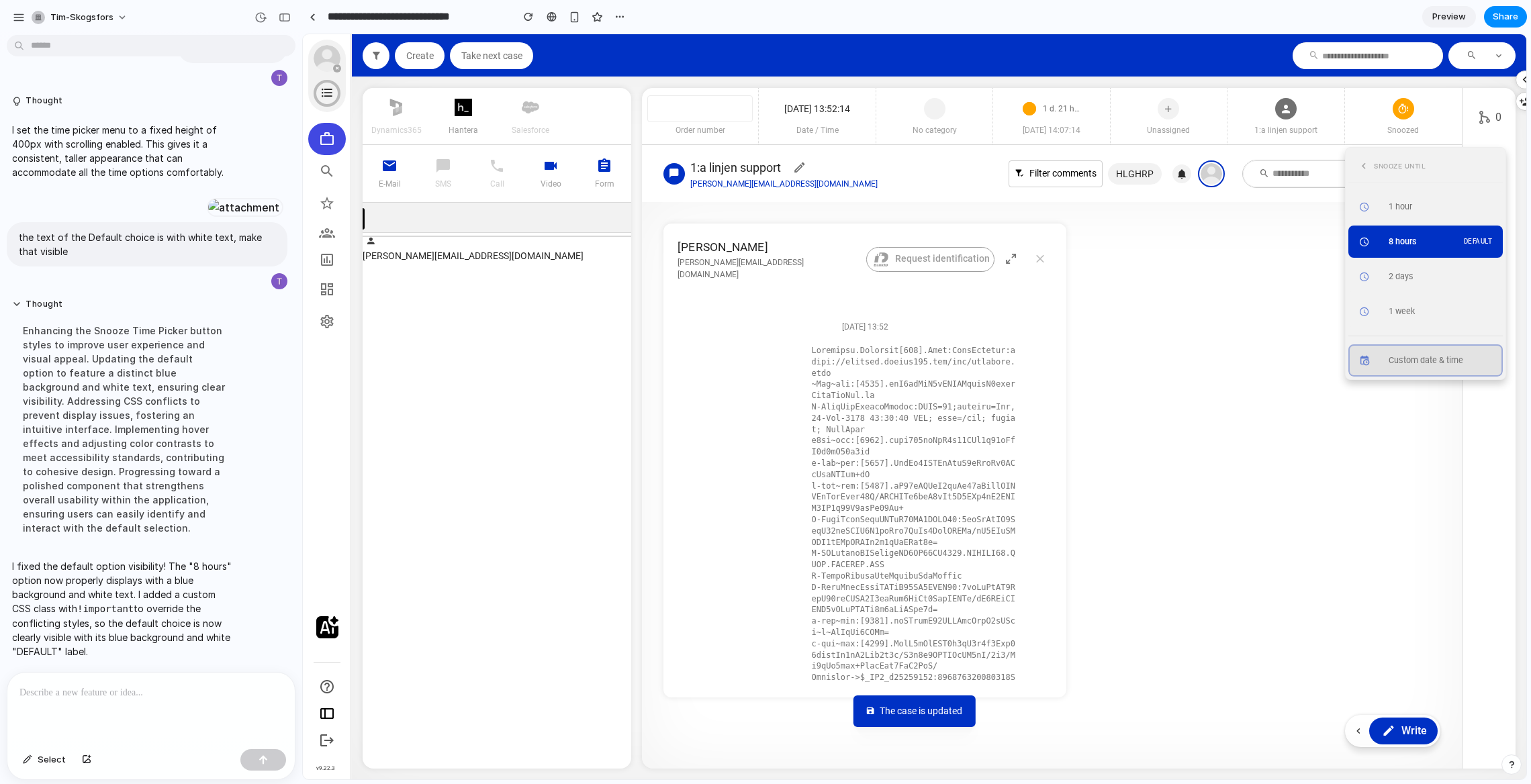
click at [1275, 367] on button "Custom date & time" at bounding box center [1424, 360] width 154 height 32
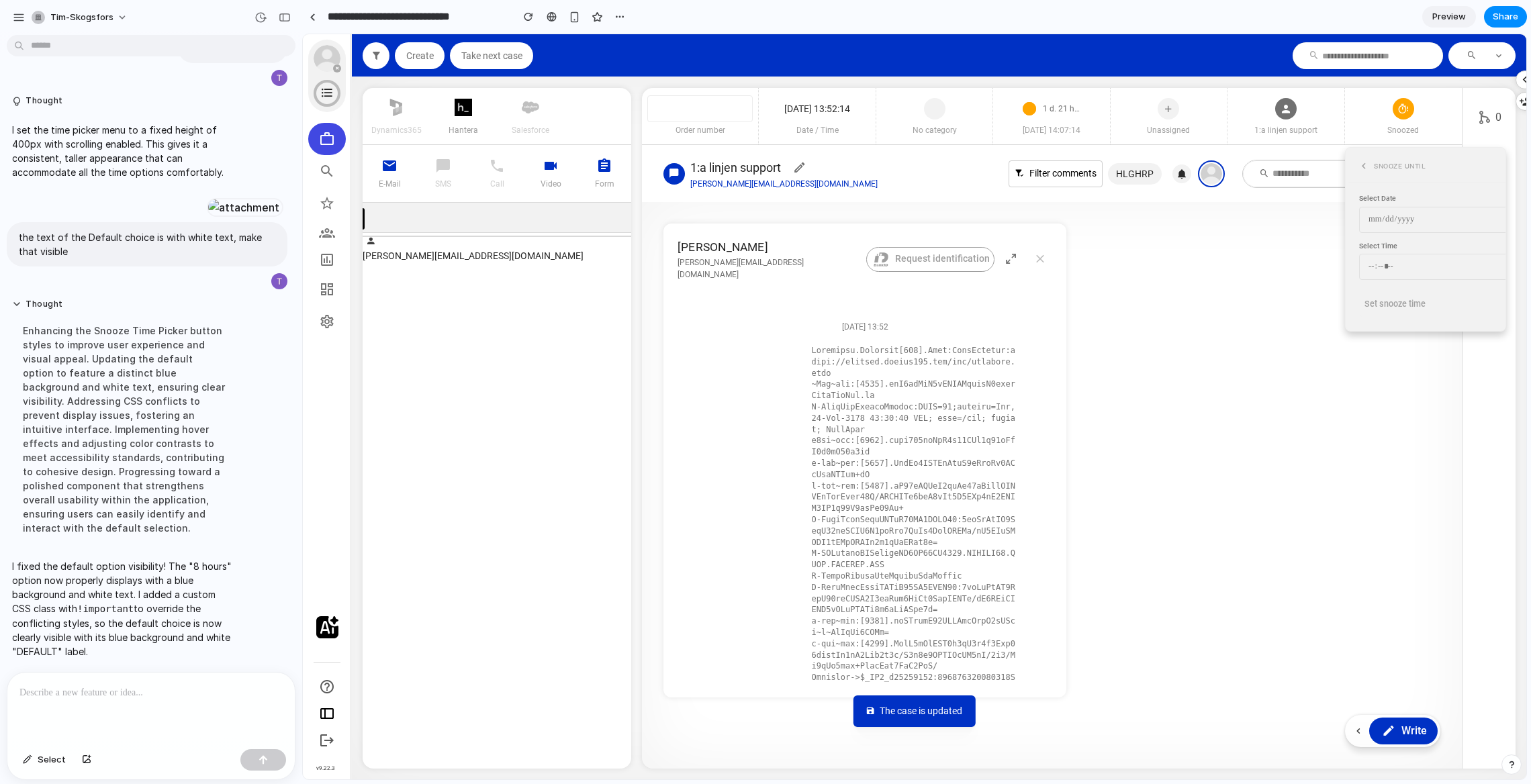
click at [1275, 162] on icon at bounding box center [1363, 166] width 12 height 18
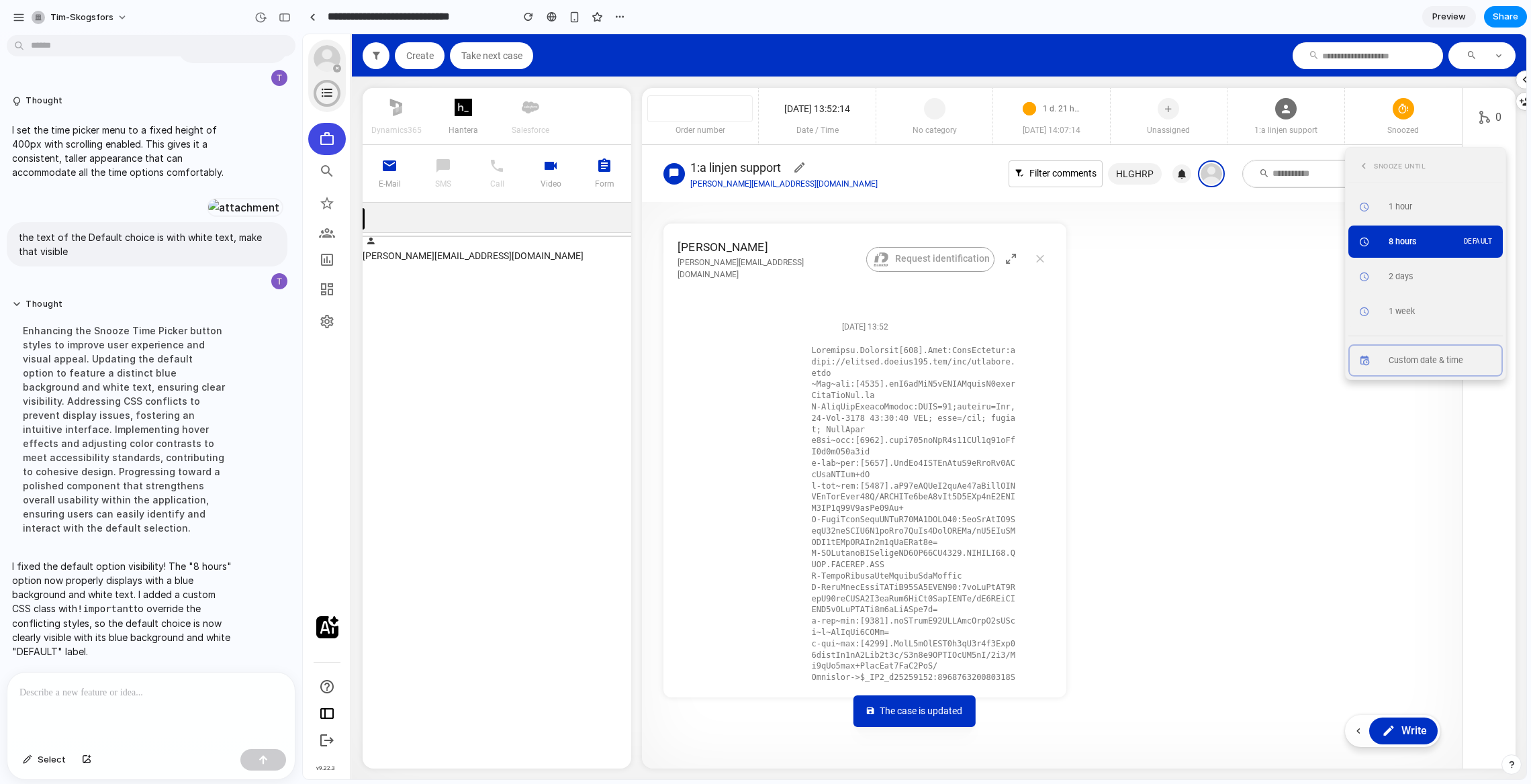
click at [1275, 164] on icon at bounding box center [1363, 166] width 12 height 18
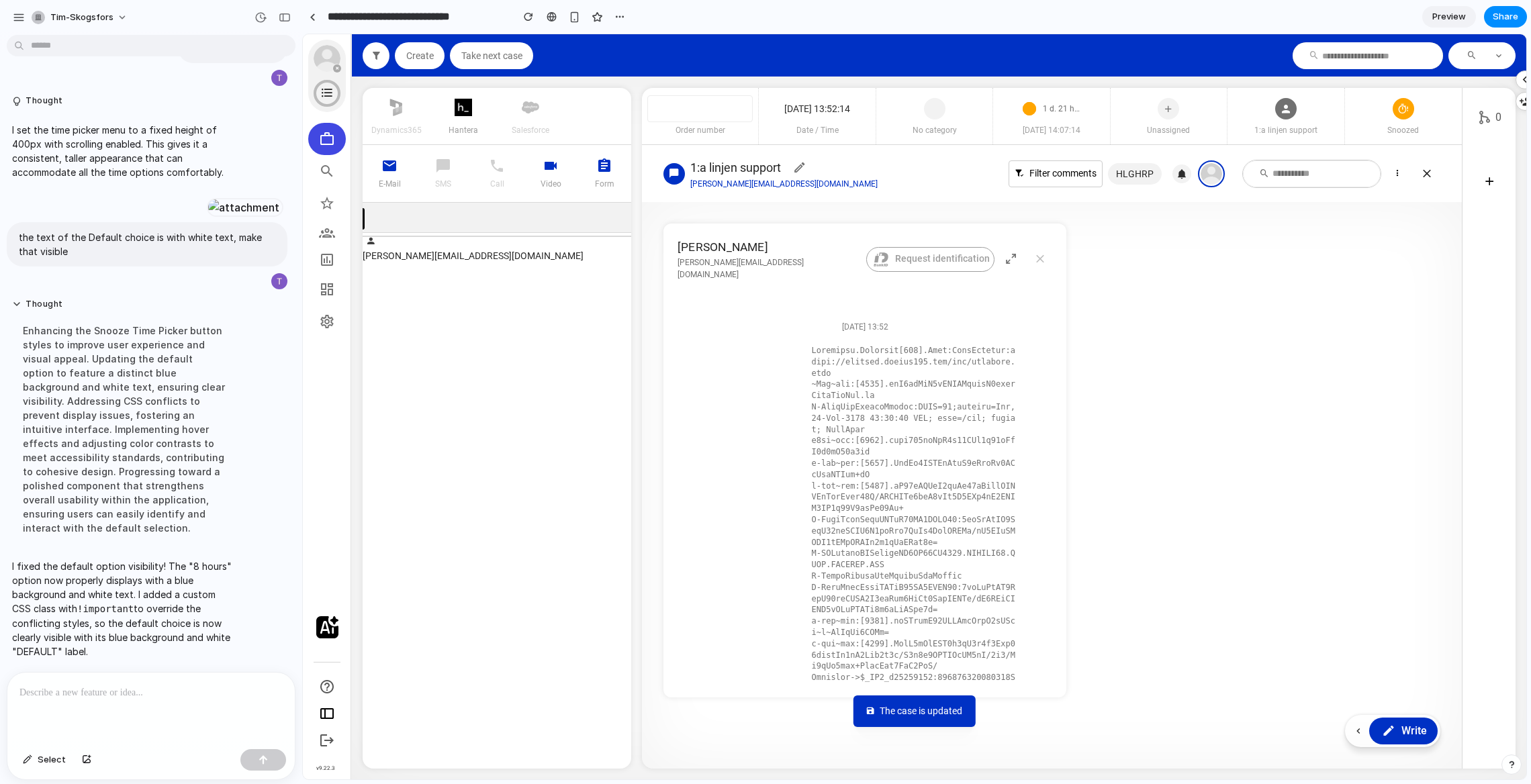
click at [1275, 250] on article "[PERSON_NAME] [PERSON_NAME][EMAIL_ADDRESS][DOMAIN_NAME] Request identification …" at bounding box center [1052, 460] width 776 height 474
click at [1275, 134] on span "Snoozed" at bounding box center [1403, 130] width 116 height 12
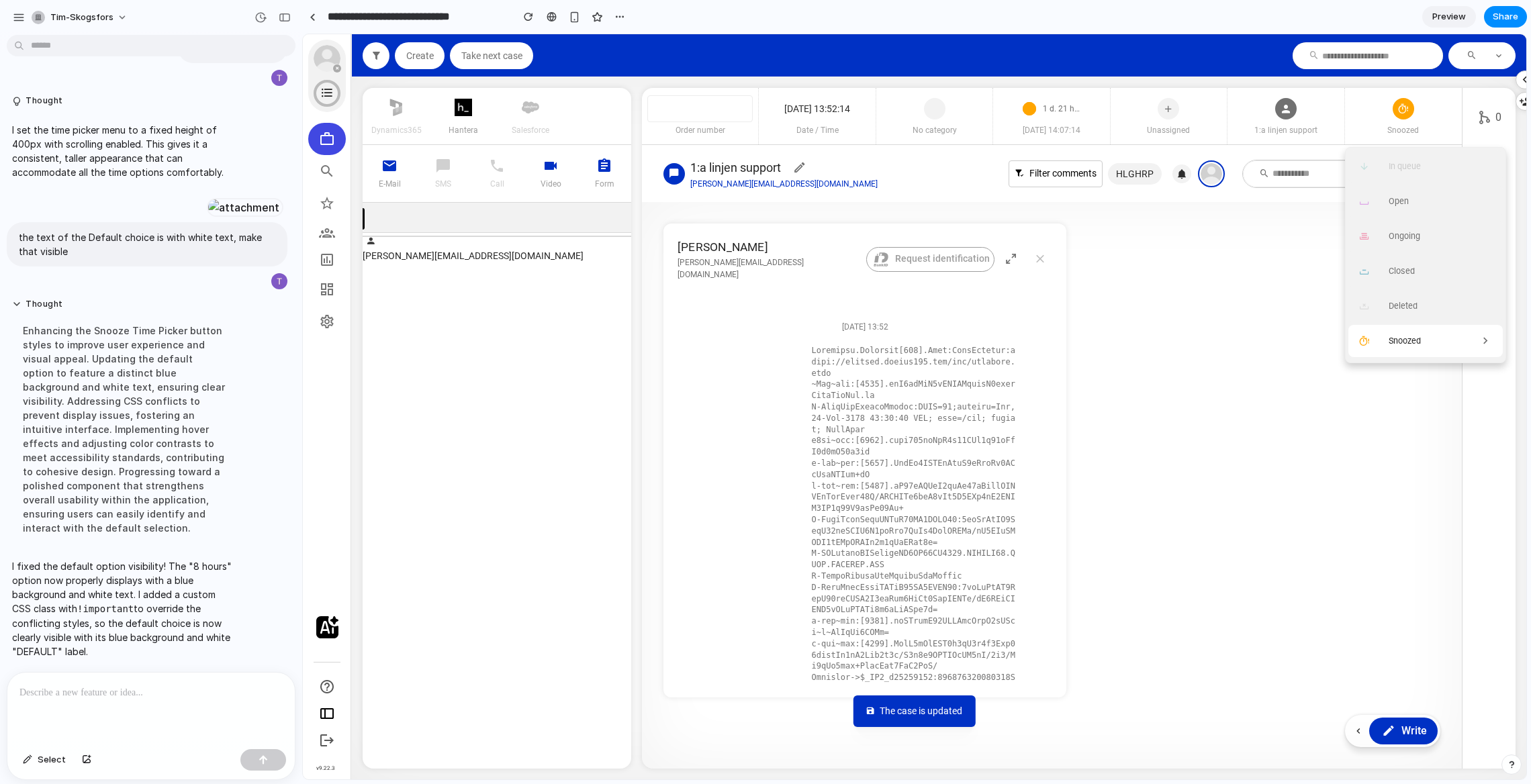
click at [1275, 344] on div "Snoozed" at bounding box center [1443, 341] width 108 height 20
